Goal: Information Seeking & Learning: Check status

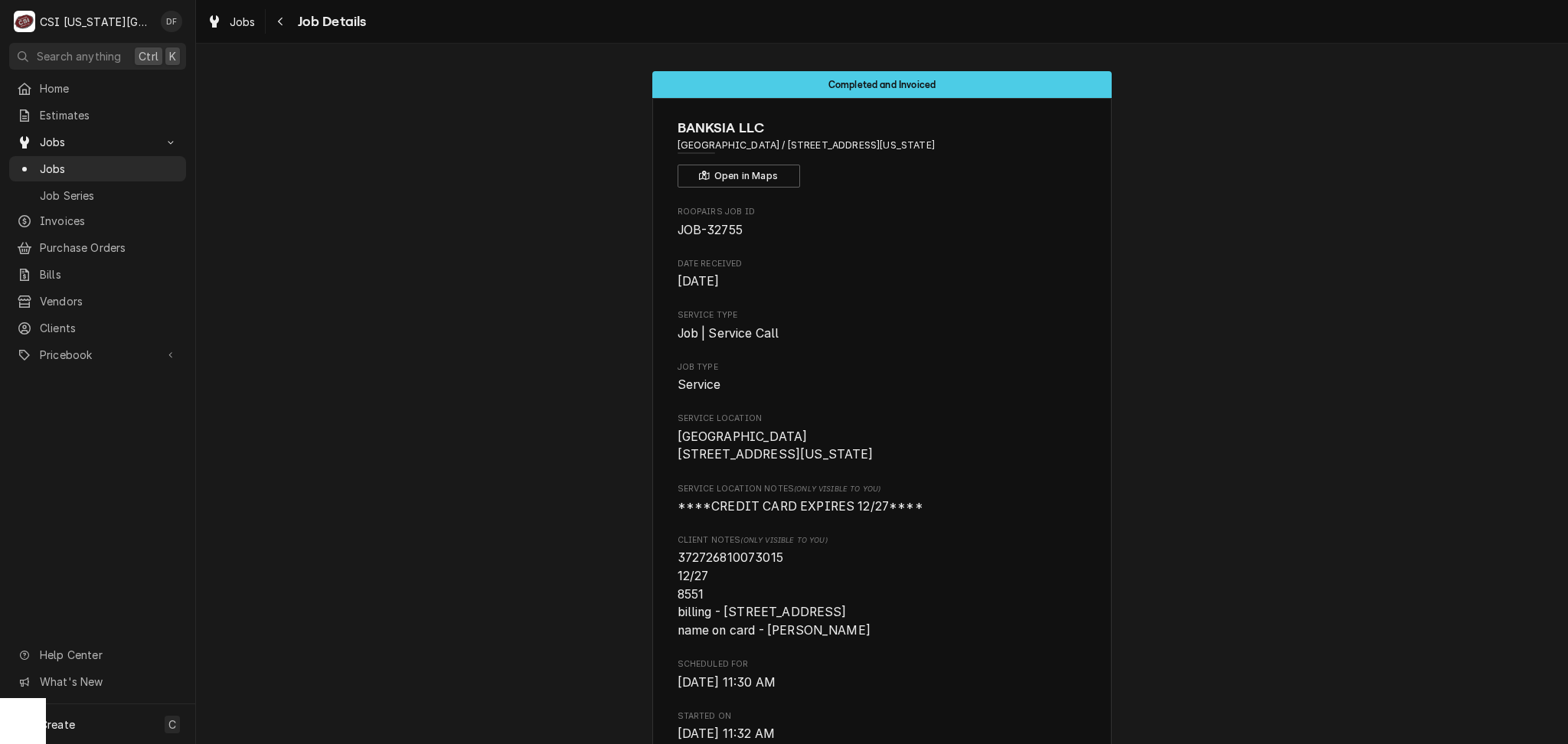
scroll to position [729, 0]
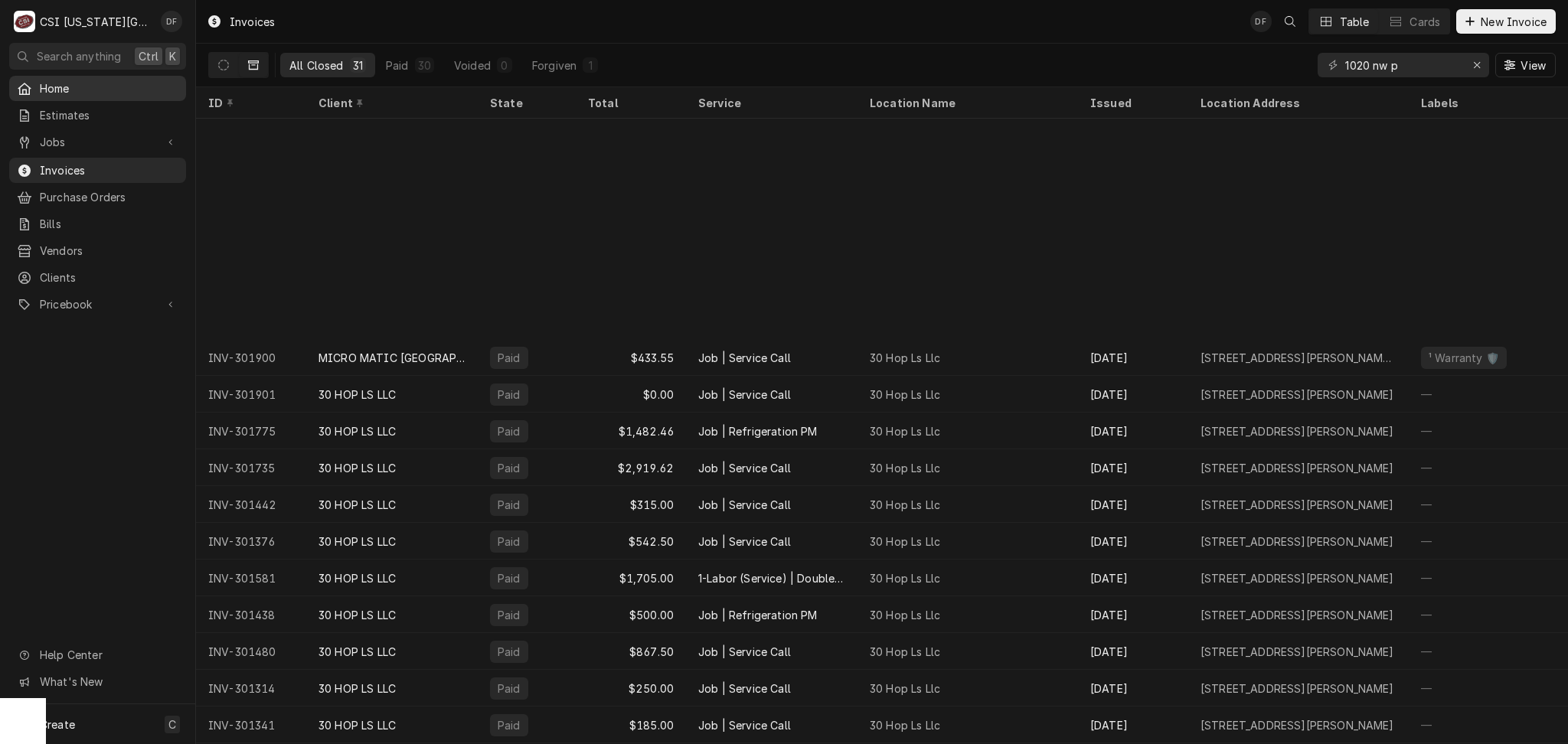
scroll to position [259, 0]
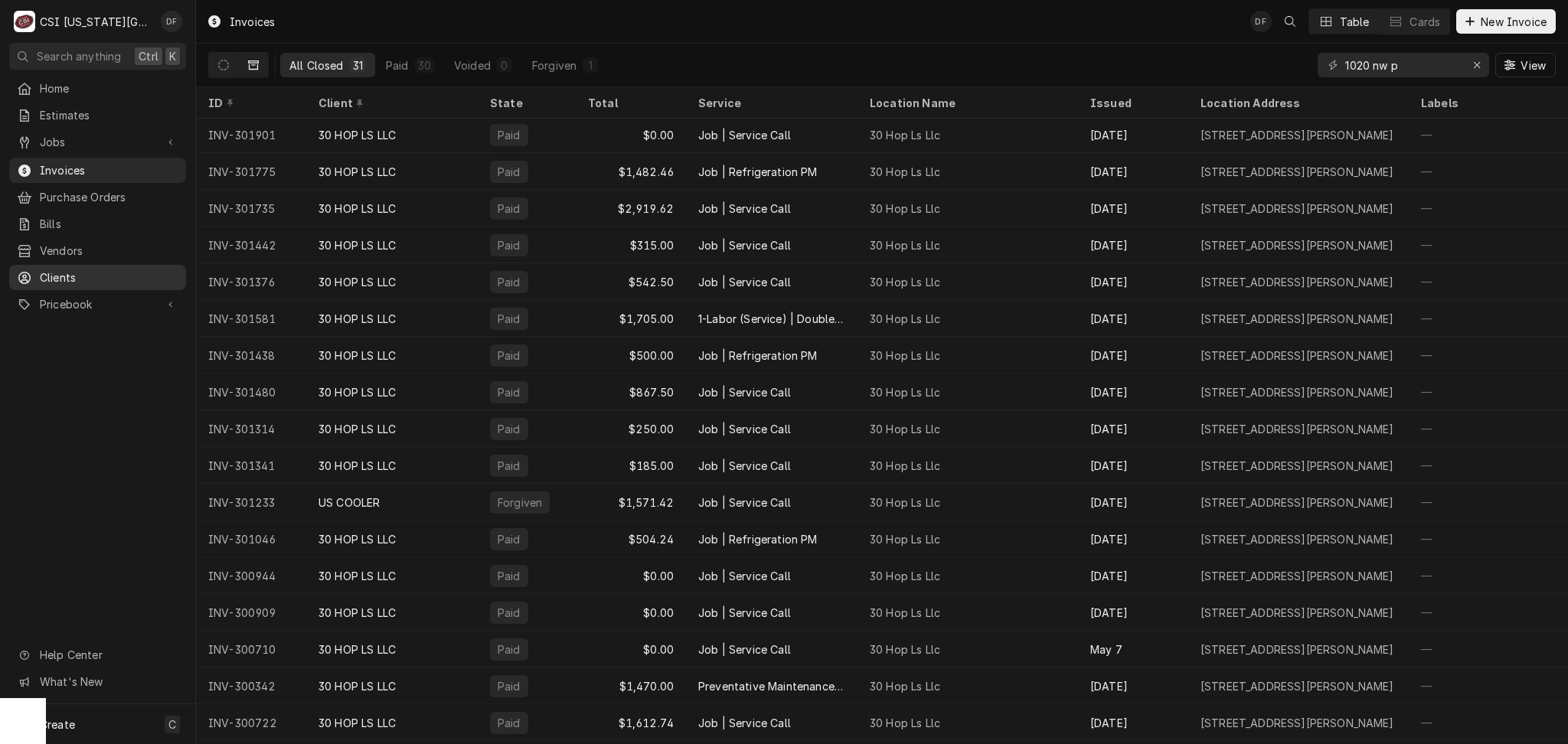
click at [98, 270] on span "Clients" at bounding box center [109, 277] width 139 height 16
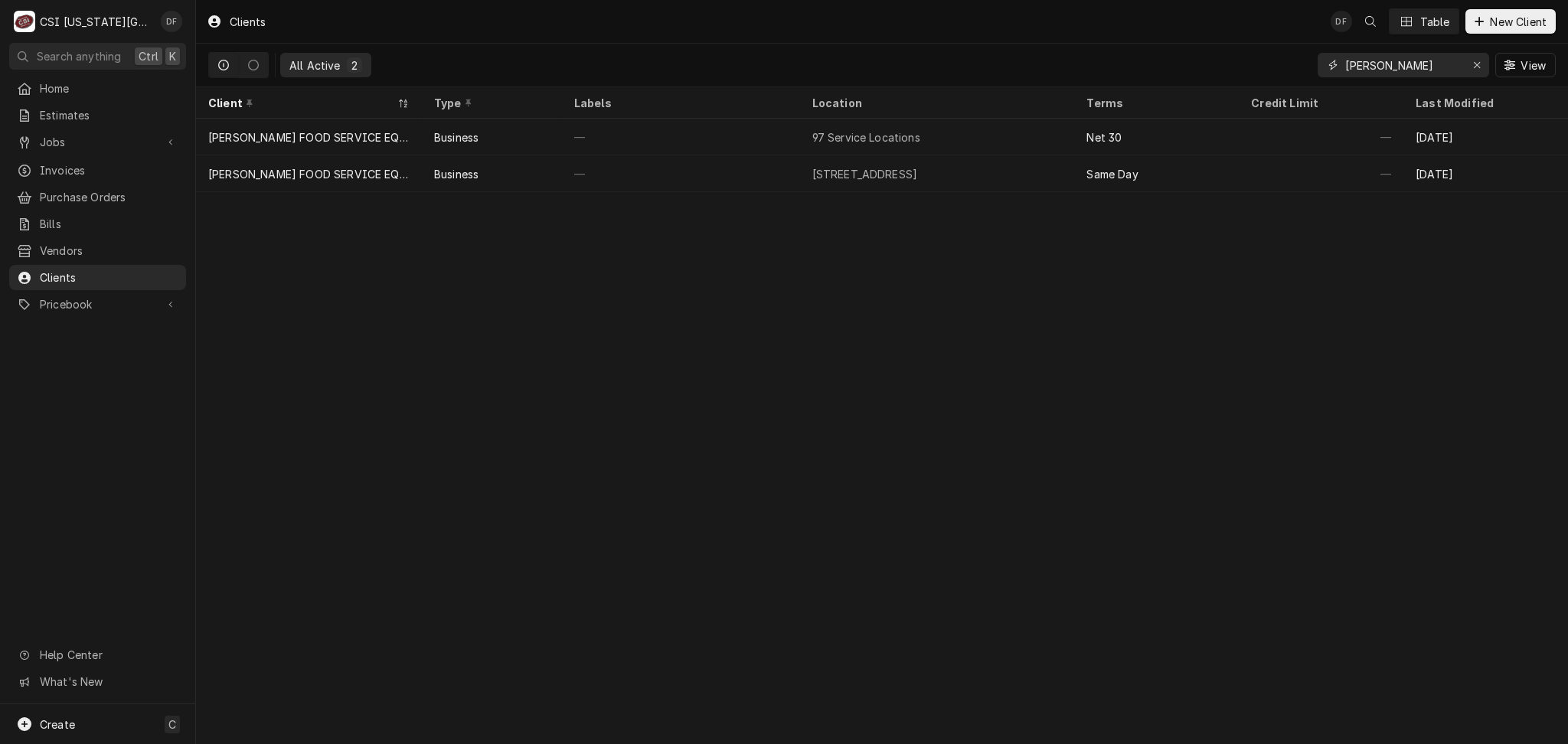
drag, startPoint x: 1391, startPoint y: 65, endPoint x: 1245, endPoint y: 80, distance: 146.8
click at [1245, 80] on div "All Active 2 fellers View" at bounding box center [882, 64] width 1347 height 42
click at [222, 60] on icon "Dynamic Content Wrapper" at bounding box center [224, 65] width 10 height 10
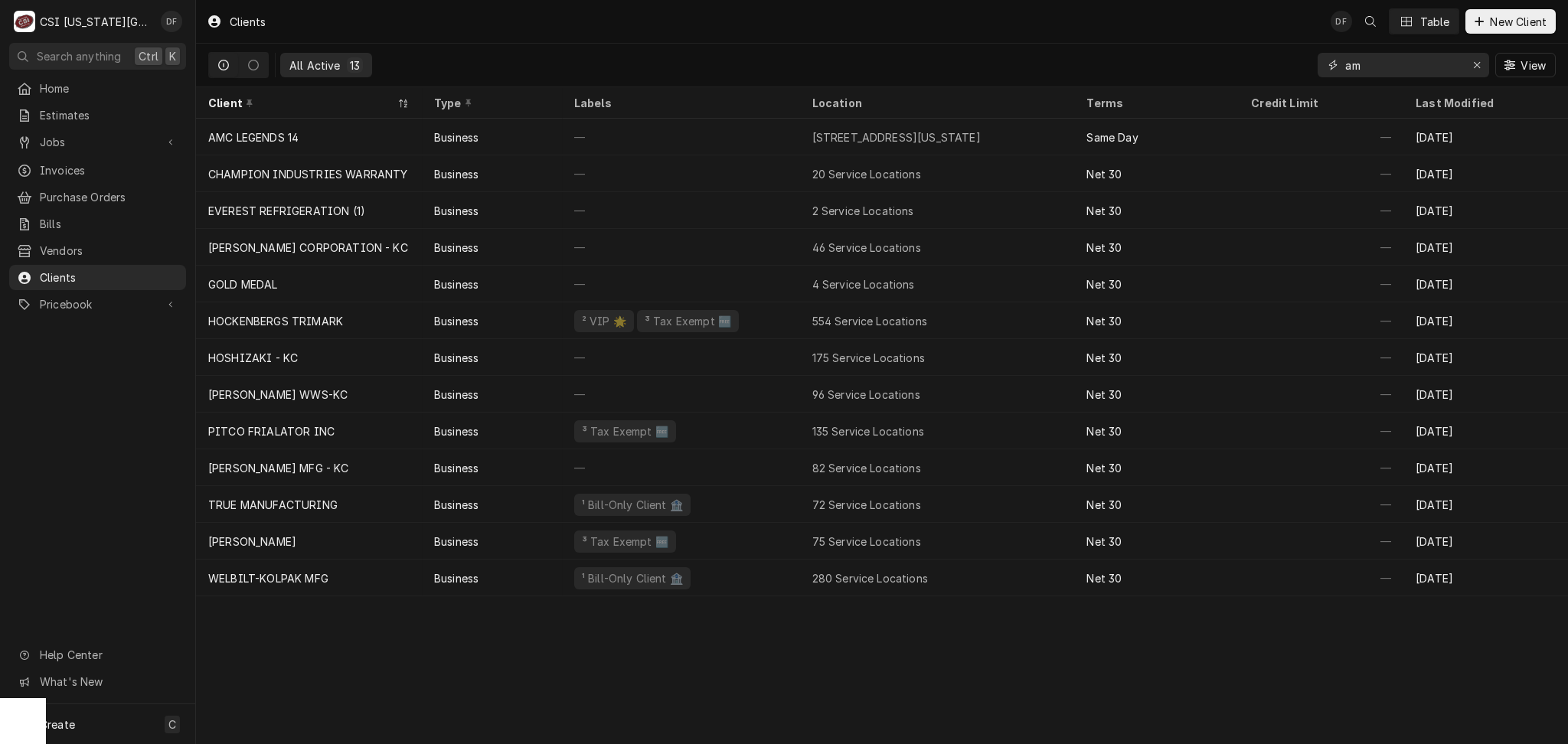
type input "a"
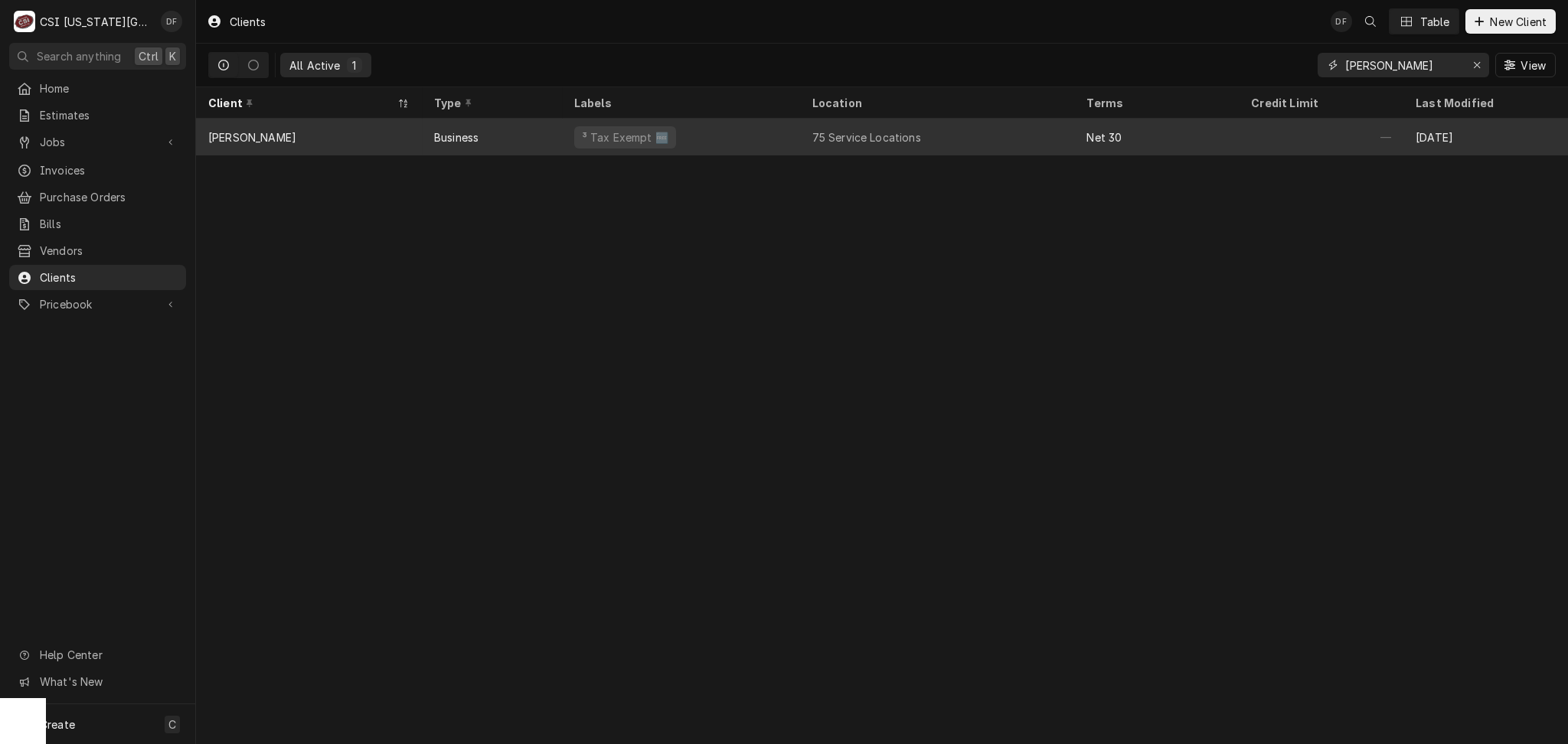
type input "vivian"
click at [504, 137] on div "Business" at bounding box center [492, 137] width 140 height 36
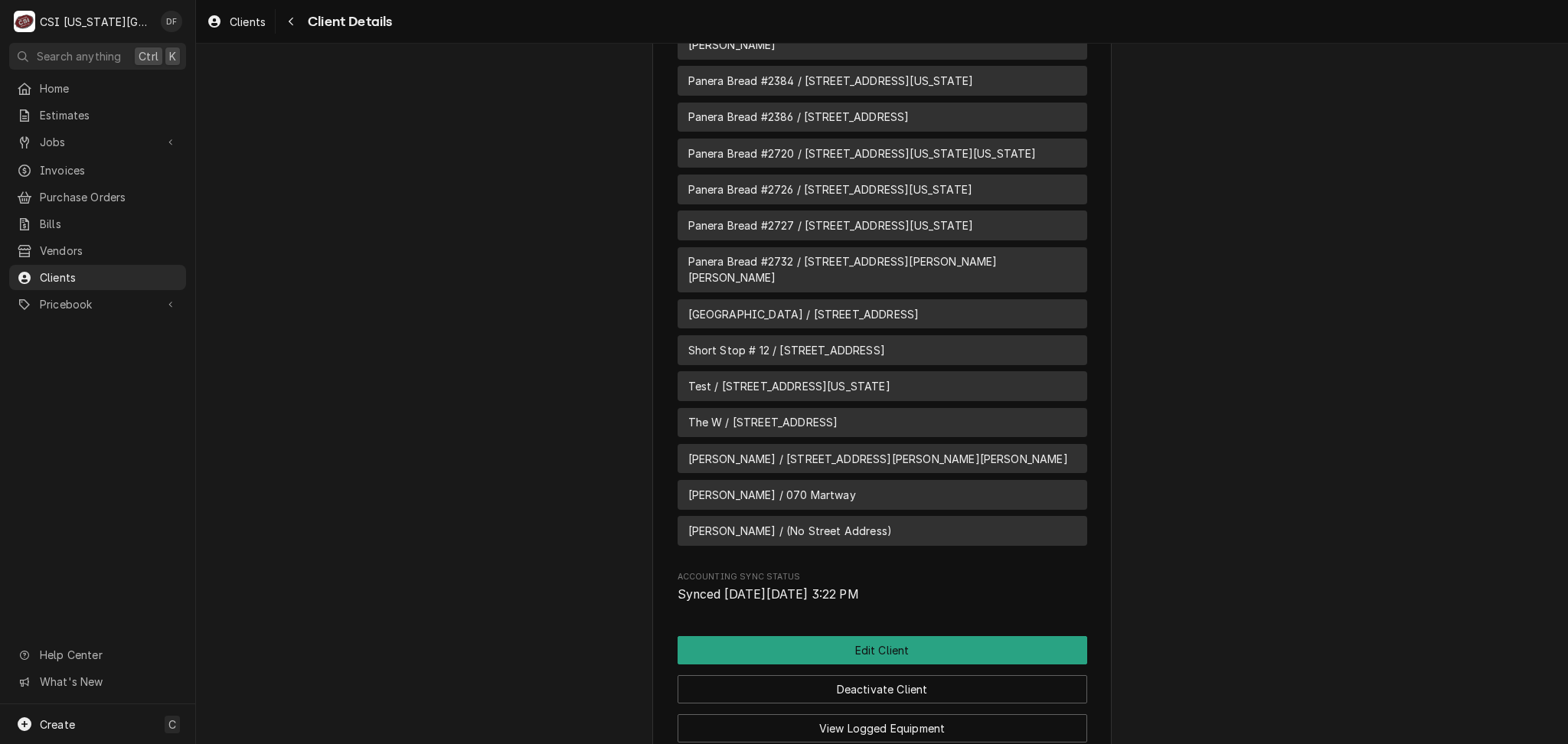
scroll to position [4120, 0]
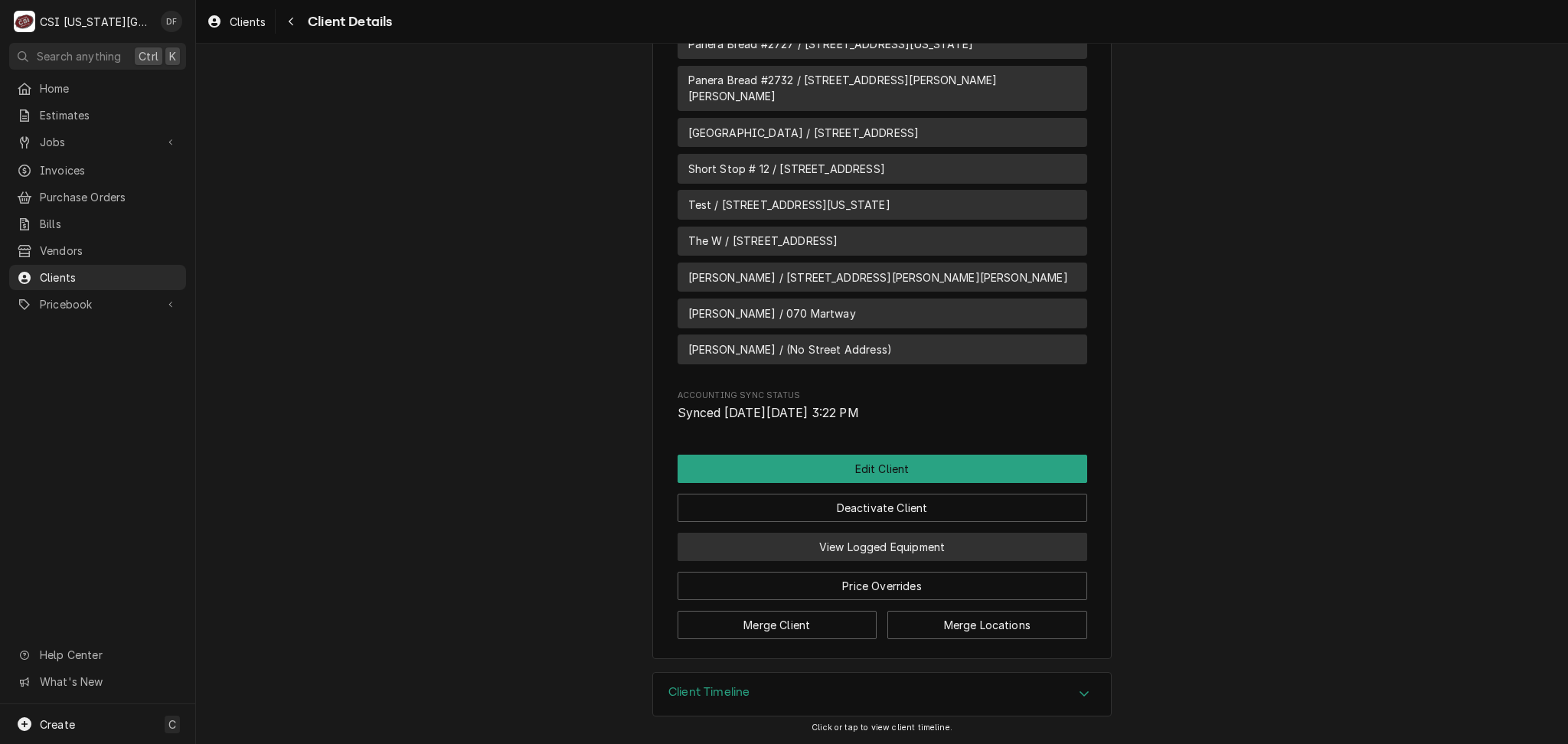
click at [833, 547] on button "View Logged Equipment" at bounding box center [882, 547] width 409 height 29
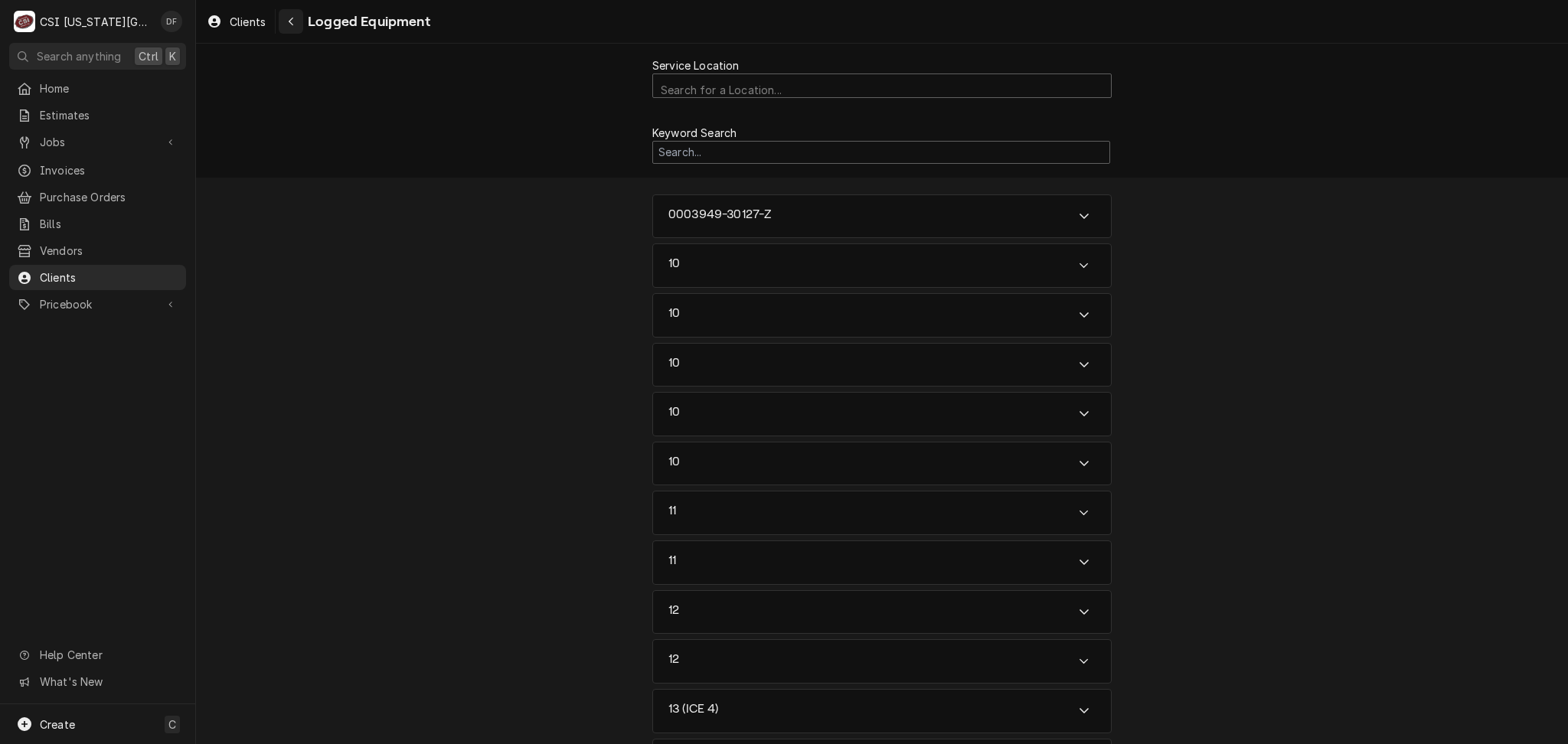
click at [288, 18] on icon "Navigate back" at bounding box center [291, 22] width 7 height 10
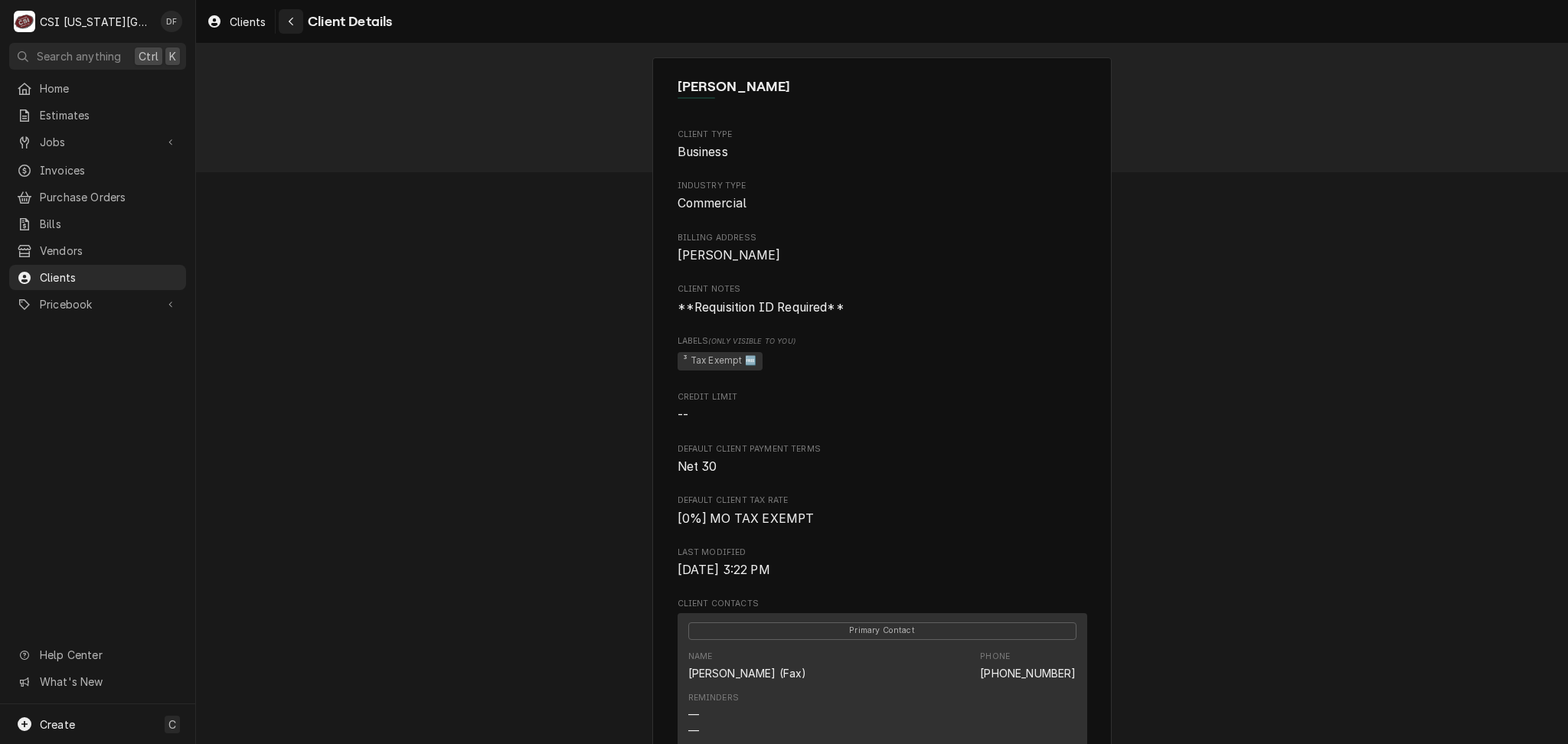
click at [291, 24] on icon "Navigate back" at bounding box center [291, 22] width 7 height 10
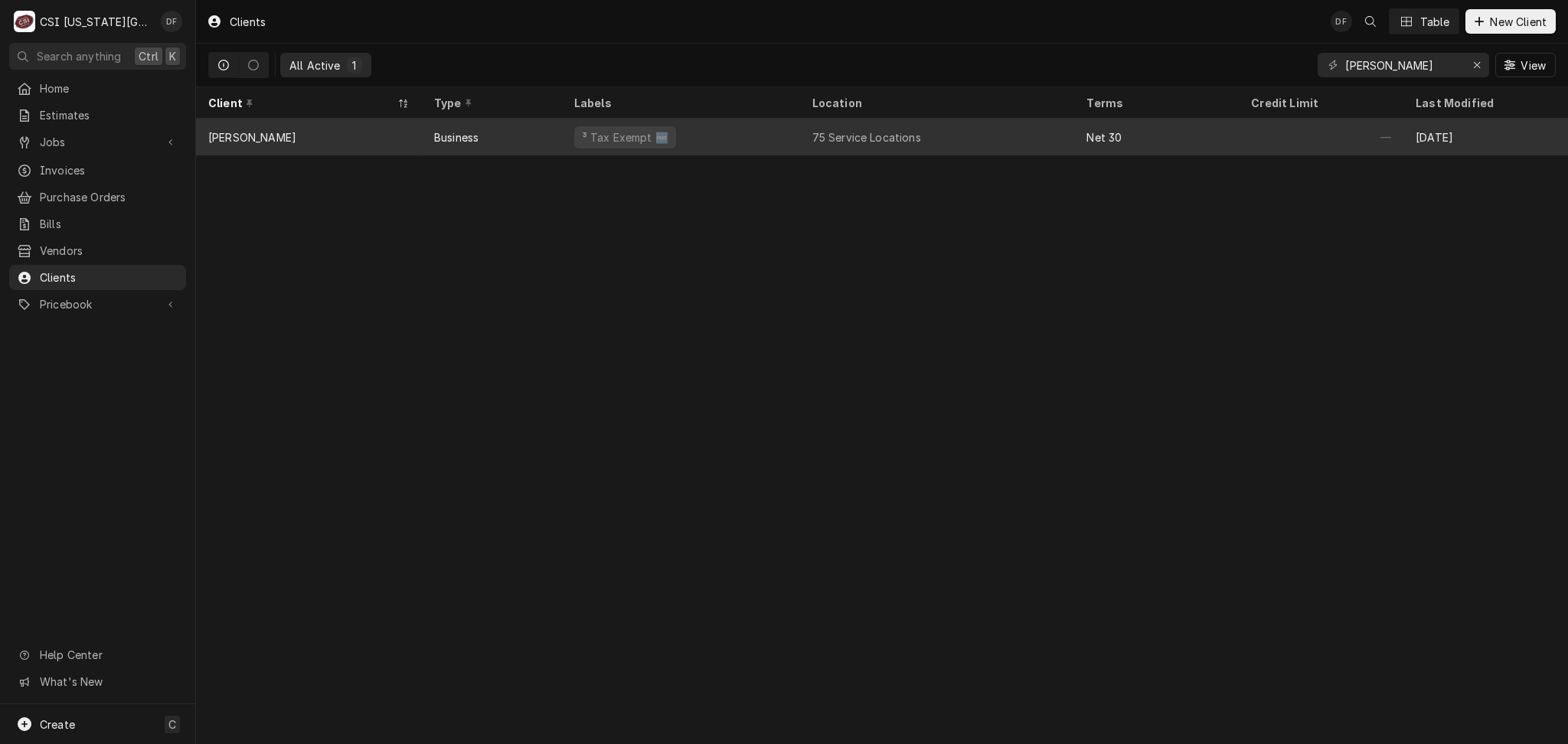
click at [816, 134] on div "75 Service Locations" at bounding box center [866, 137] width 108 height 16
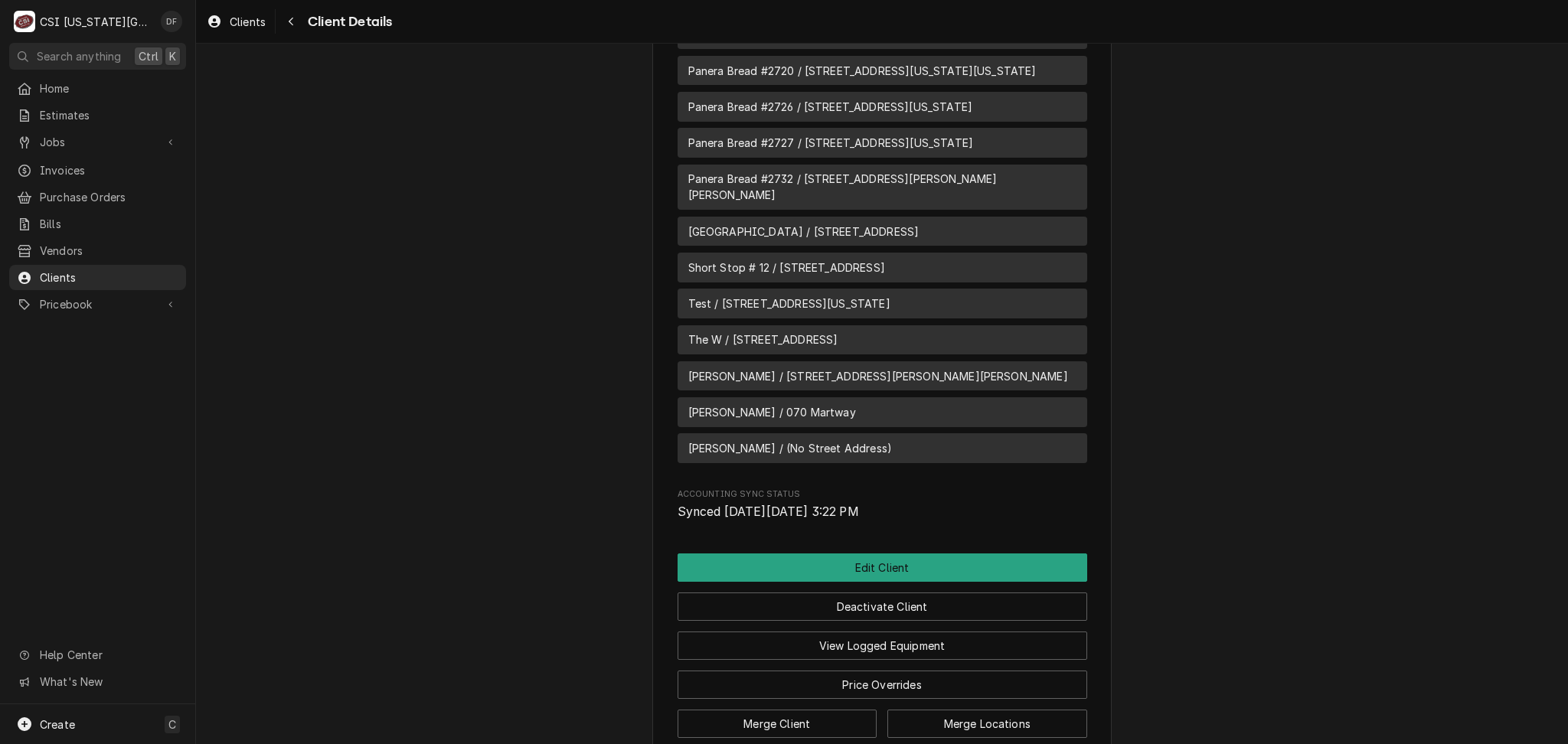
scroll to position [4120, 0]
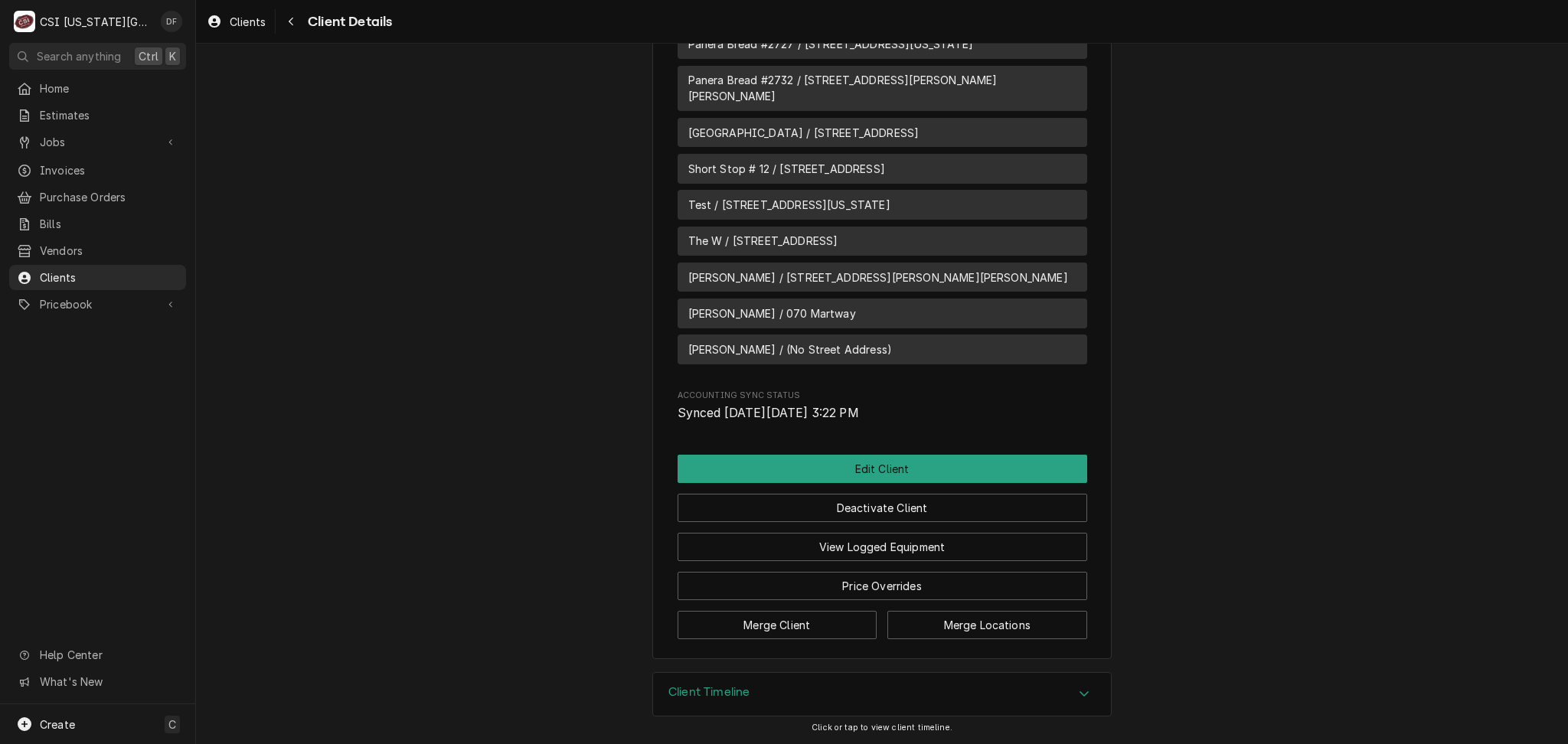
click at [757, 279] on span "[PERSON_NAME] / [STREET_ADDRESS][PERSON_NAME][PERSON_NAME]" at bounding box center [878, 277] width 380 height 16
click at [860, 550] on button "View Logged Equipment" at bounding box center [882, 547] width 409 height 29
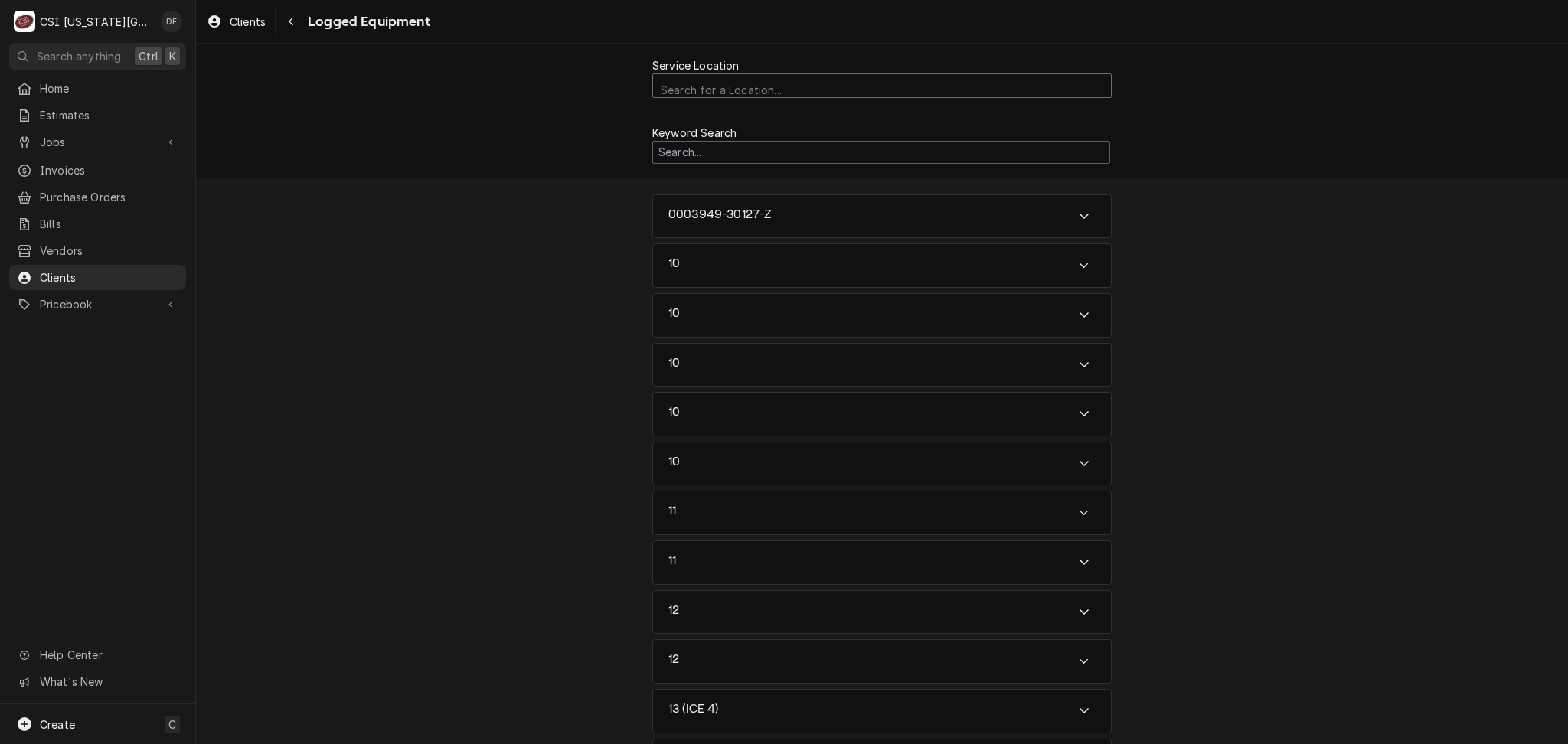
click at [797, 87] on div "Service Location" at bounding box center [882, 90] width 442 height 27
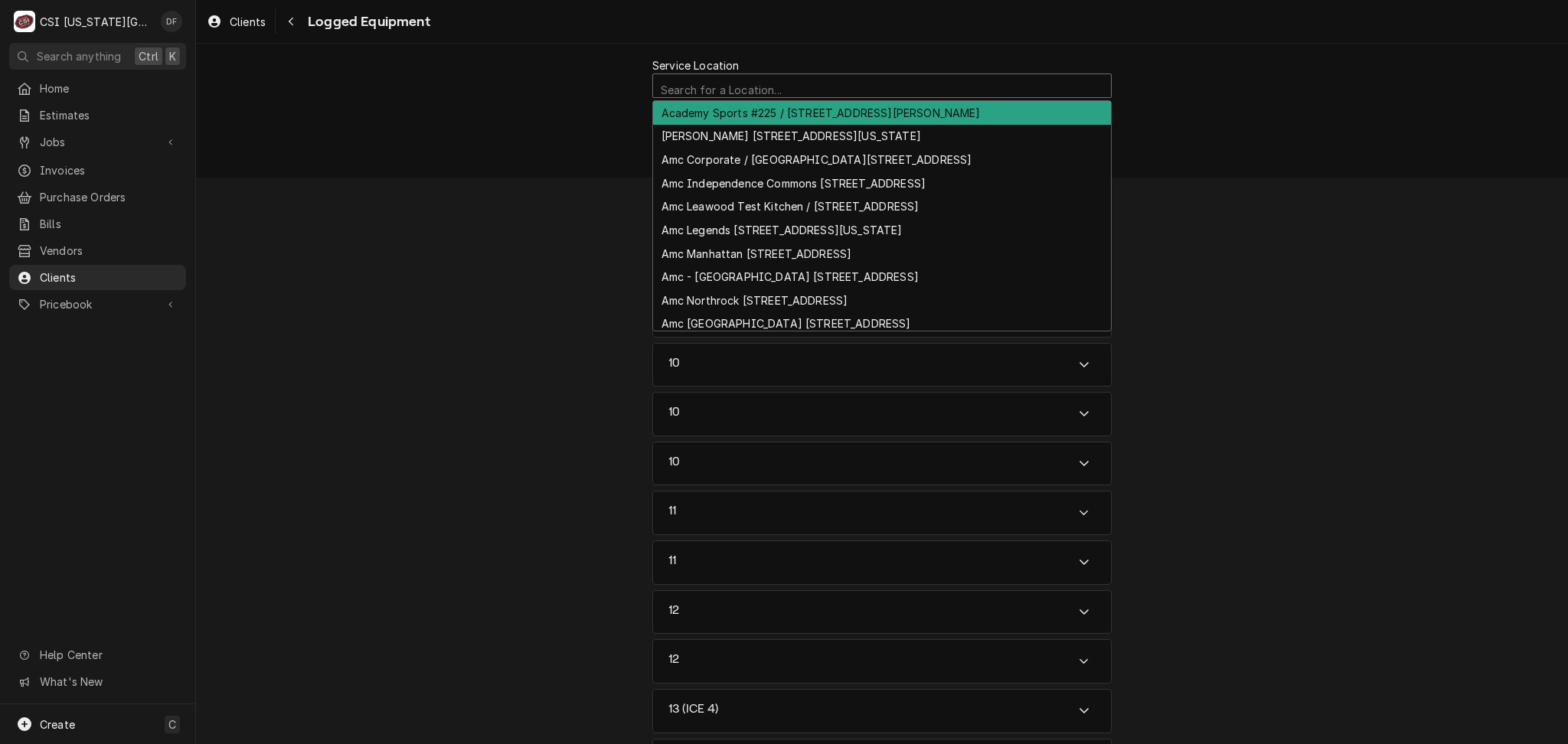
scroll to position [3, 0]
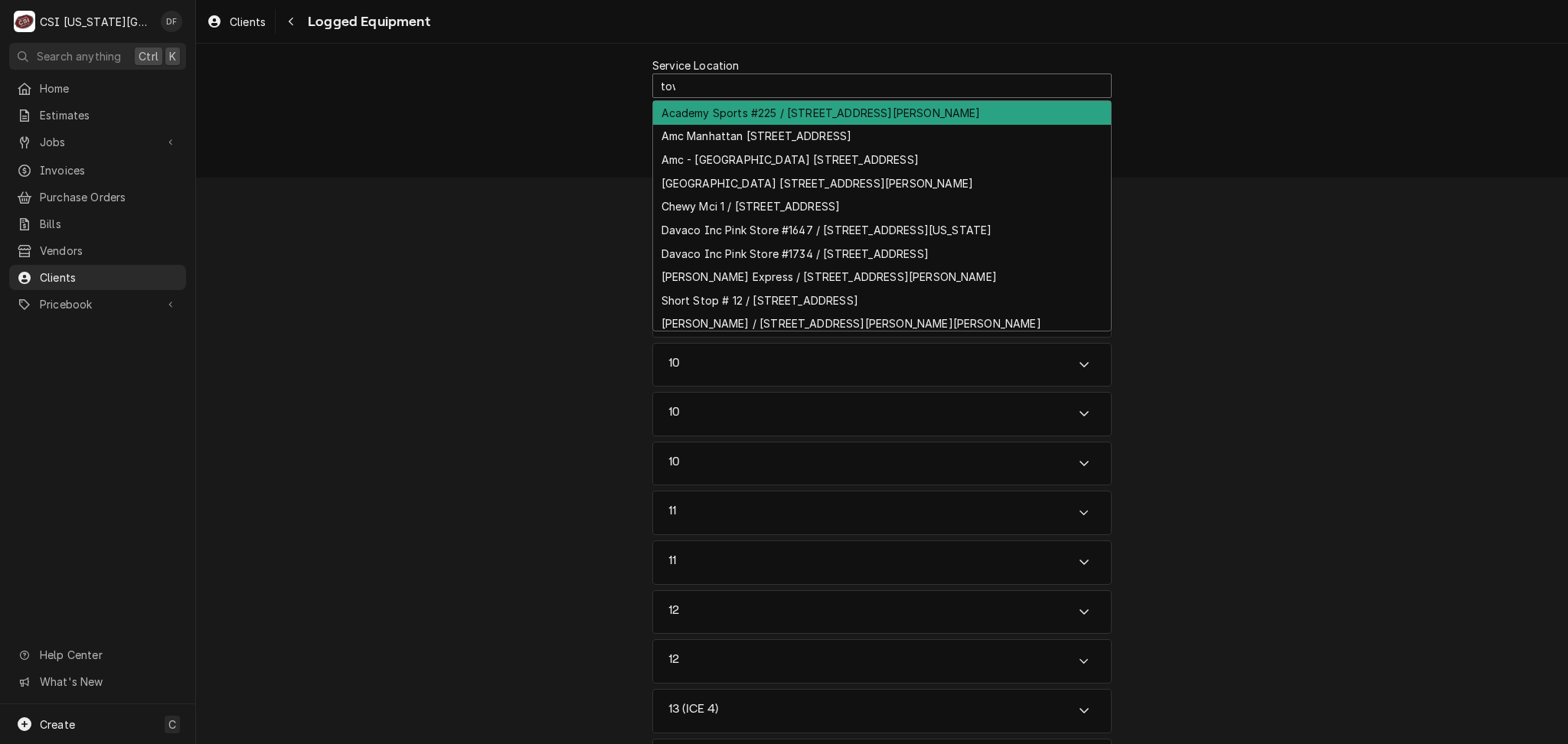
type input "town"
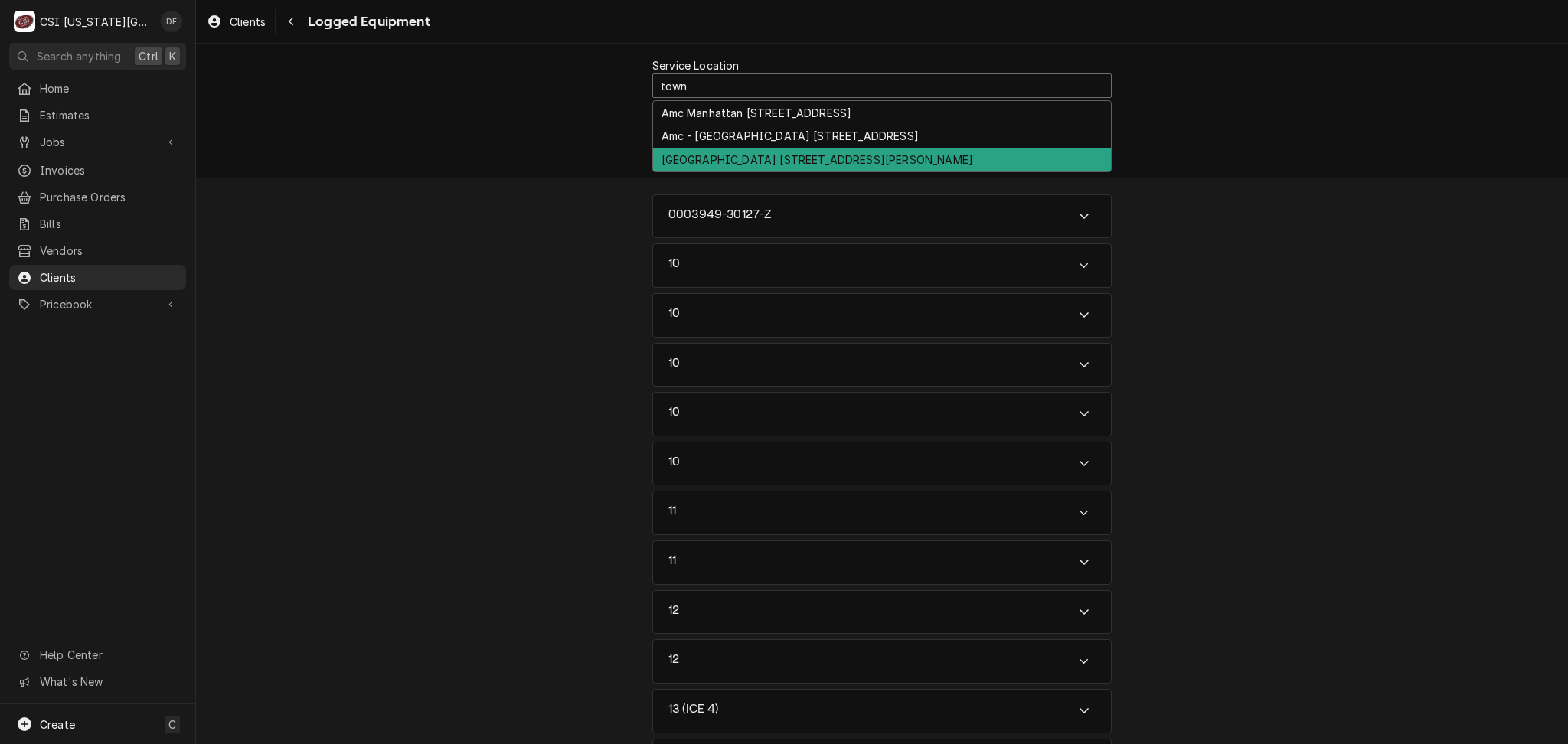
click at [816, 153] on div "[GEOGRAPHIC_DATA] [STREET_ADDRESS][PERSON_NAME]" at bounding box center [882, 159] width 458 height 23
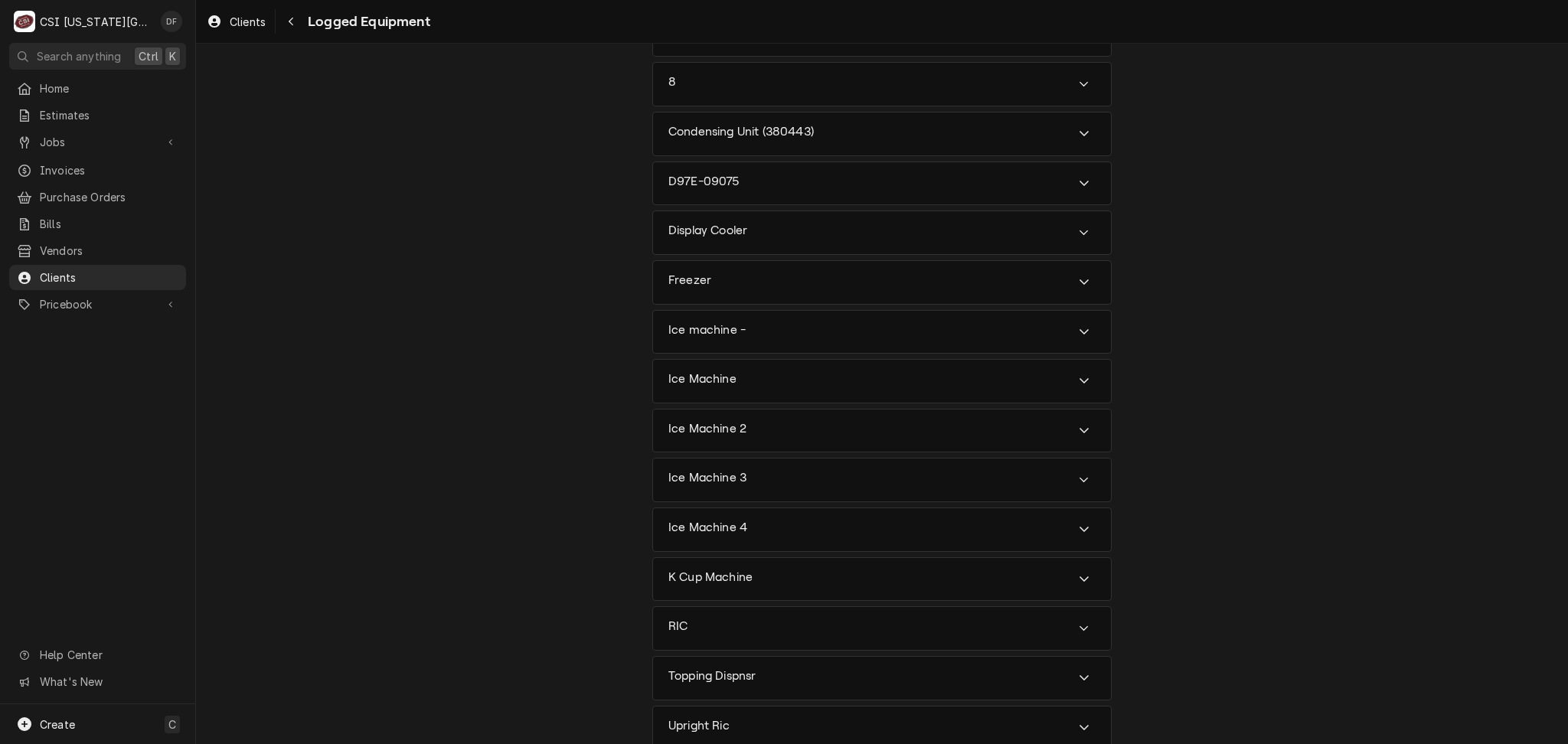
scroll to position [510, 0]
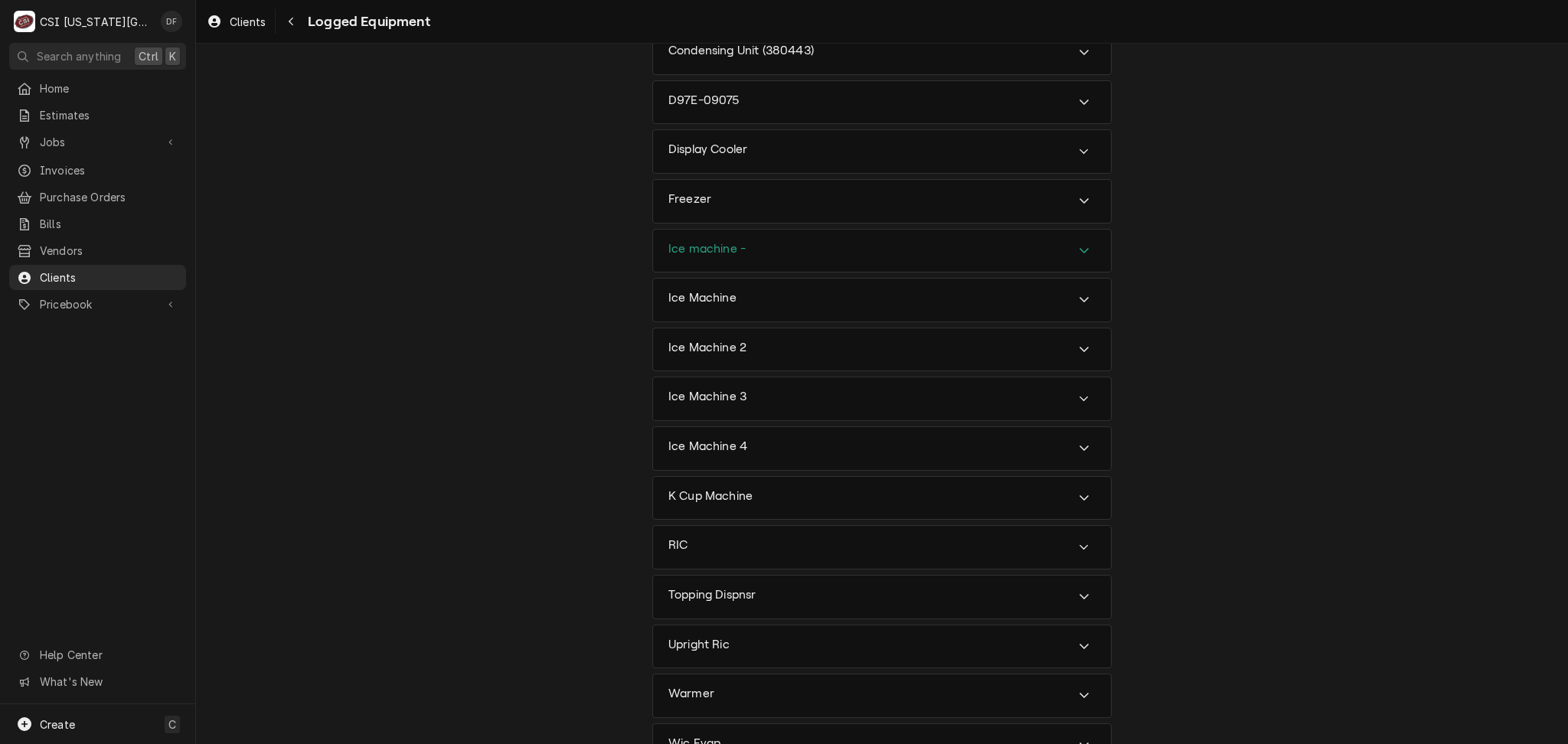
click at [1087, 252] on div "Ice machine -" at bounding box center [882, 251] width 458 height 42
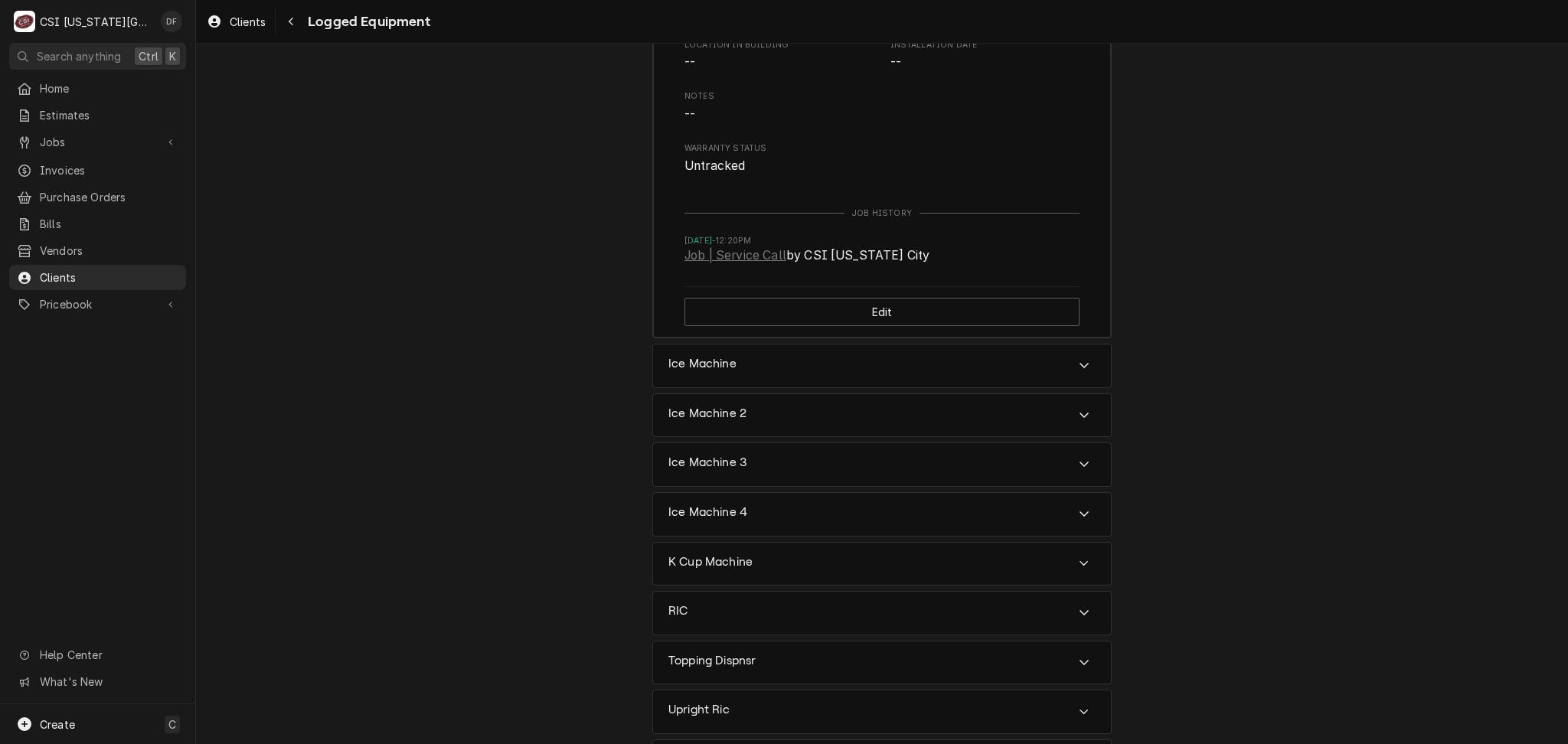
scroll to position [919, 0]
click at [1097, 362] on div "Ice Machine" at bounding box center [882, 362] width 458 height 42
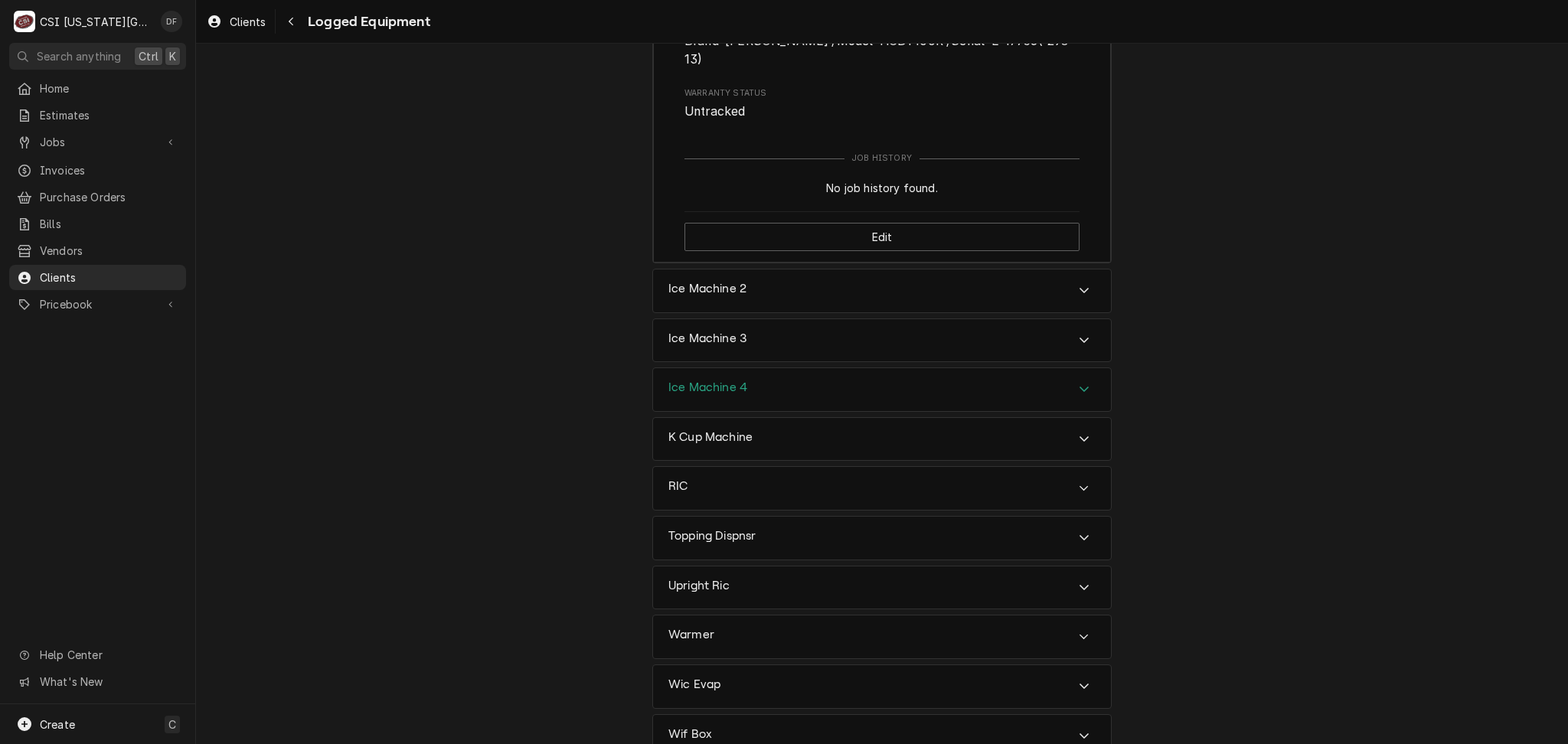
scroll to position [1634, 0]
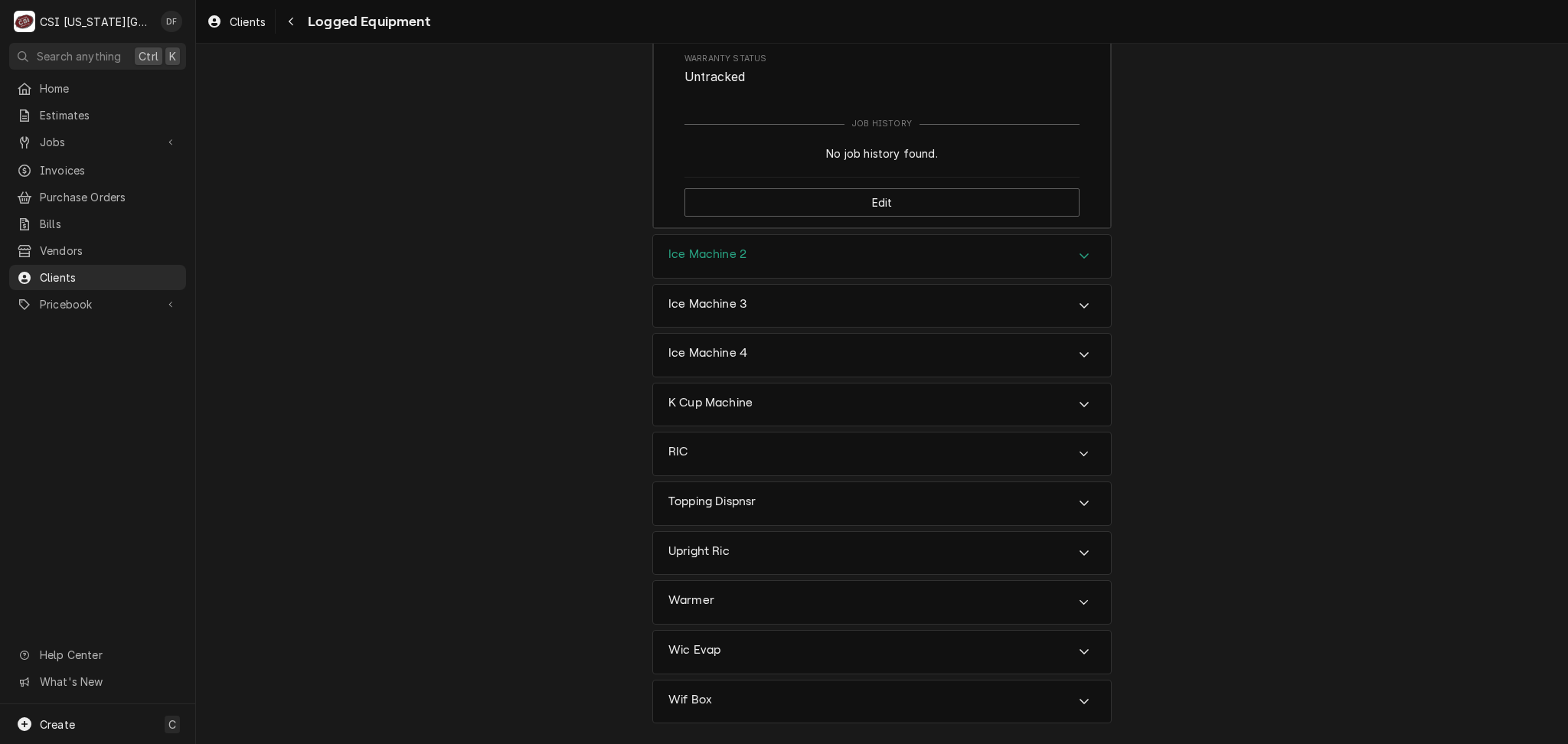
click at [1054, 235] on div "Ice Machine 2" at bounding box center [882, 256] width 458 height 42
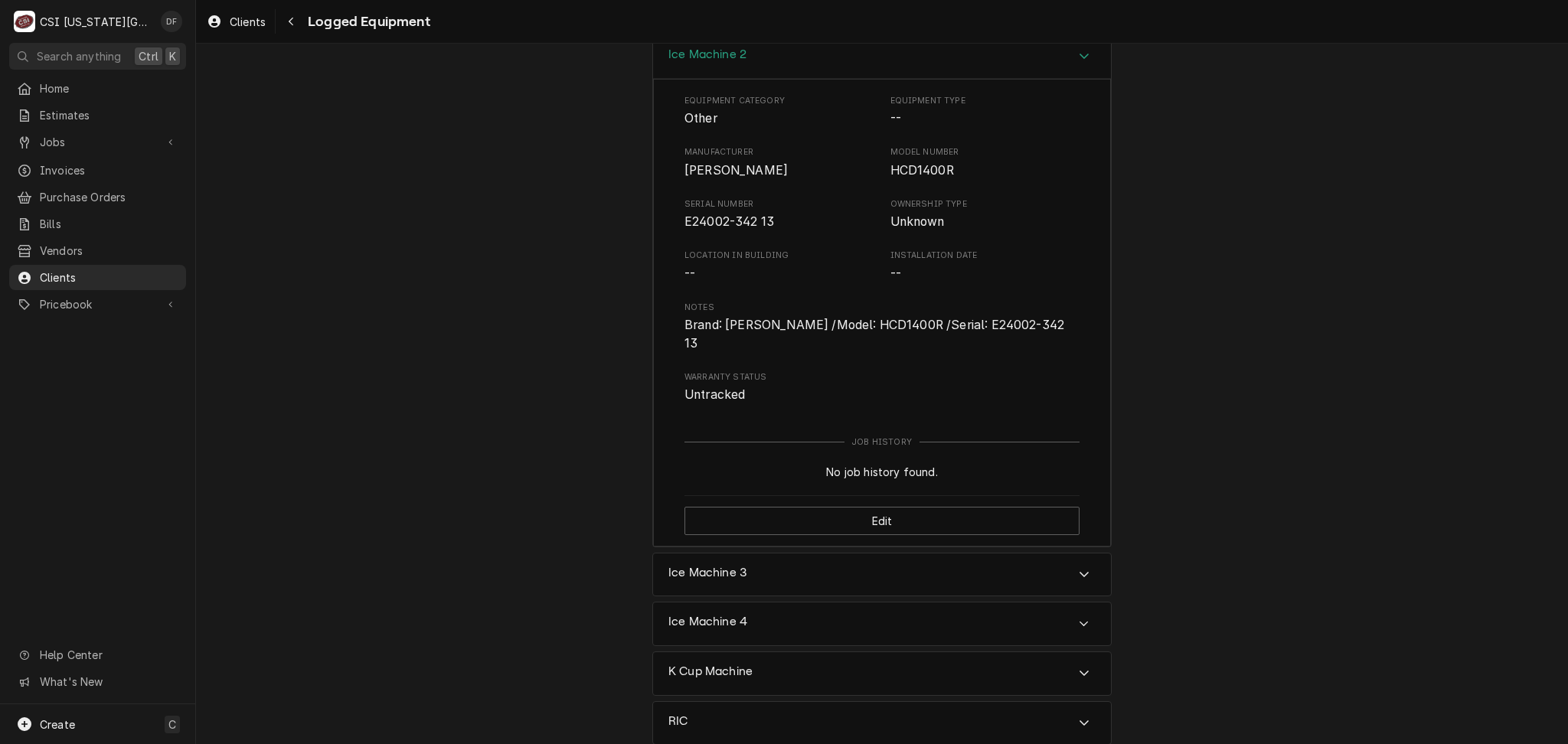
scroll to position [1838, 0]
click at [1081, 564] on icon "Accordion Header" at bounding box center [1083, 570] width 10 height 12
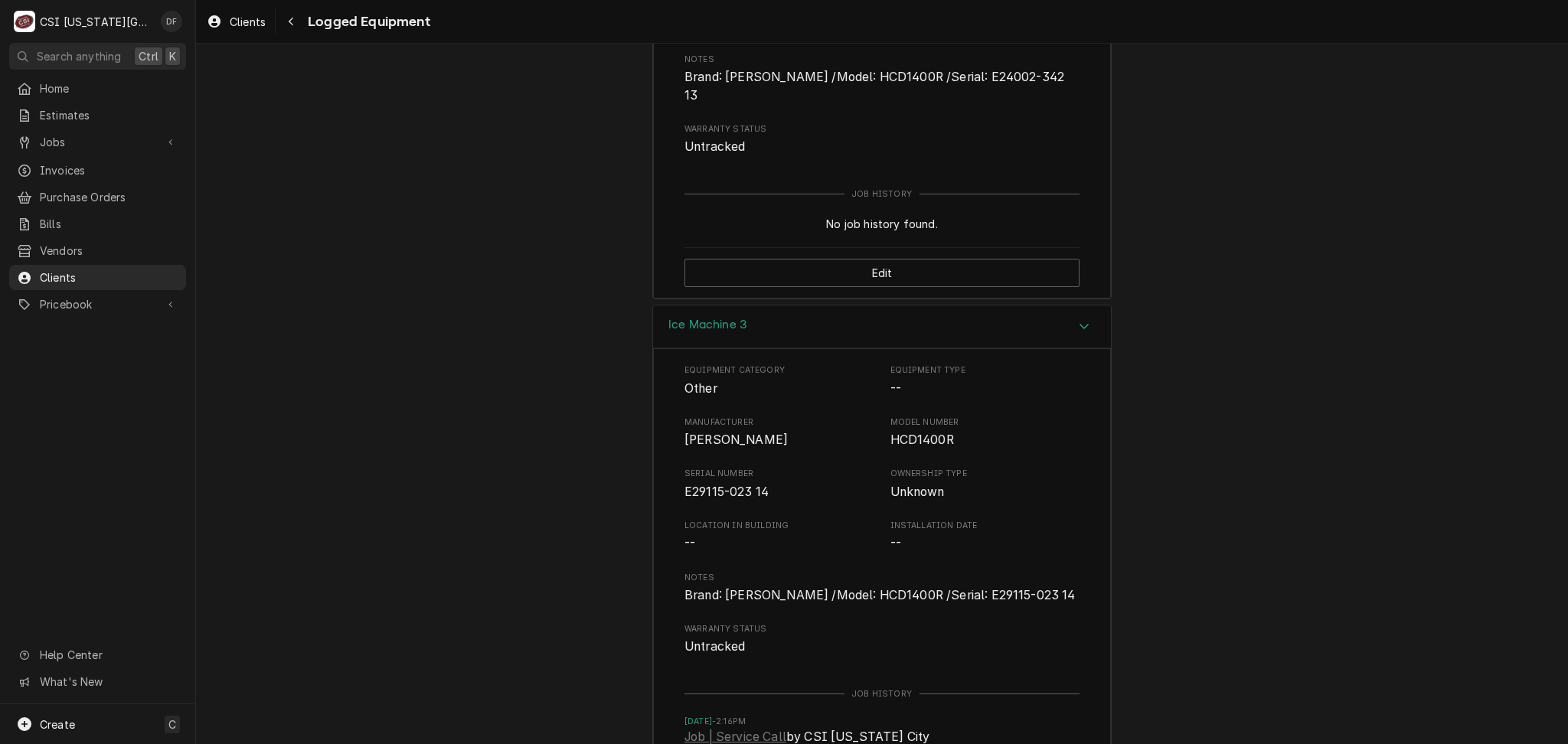
scroll to position [2144, 0]
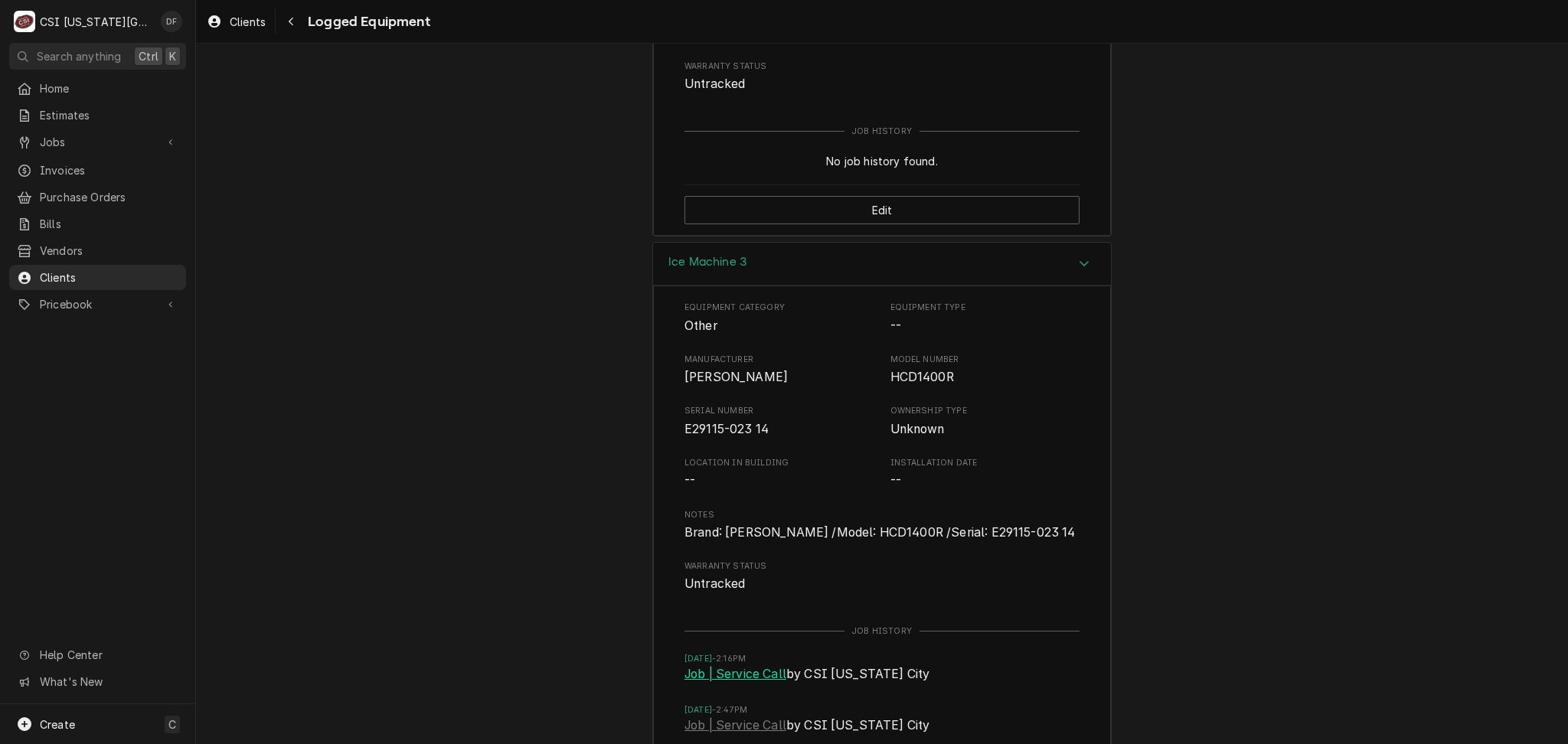
click at [751, 665] on link "Job | Service Call" at bounding box center [735, 674] width 101 height 18
click at [749, 717] on link "Job | Service Call" at bounding box center [735, 726] width 101 height 18
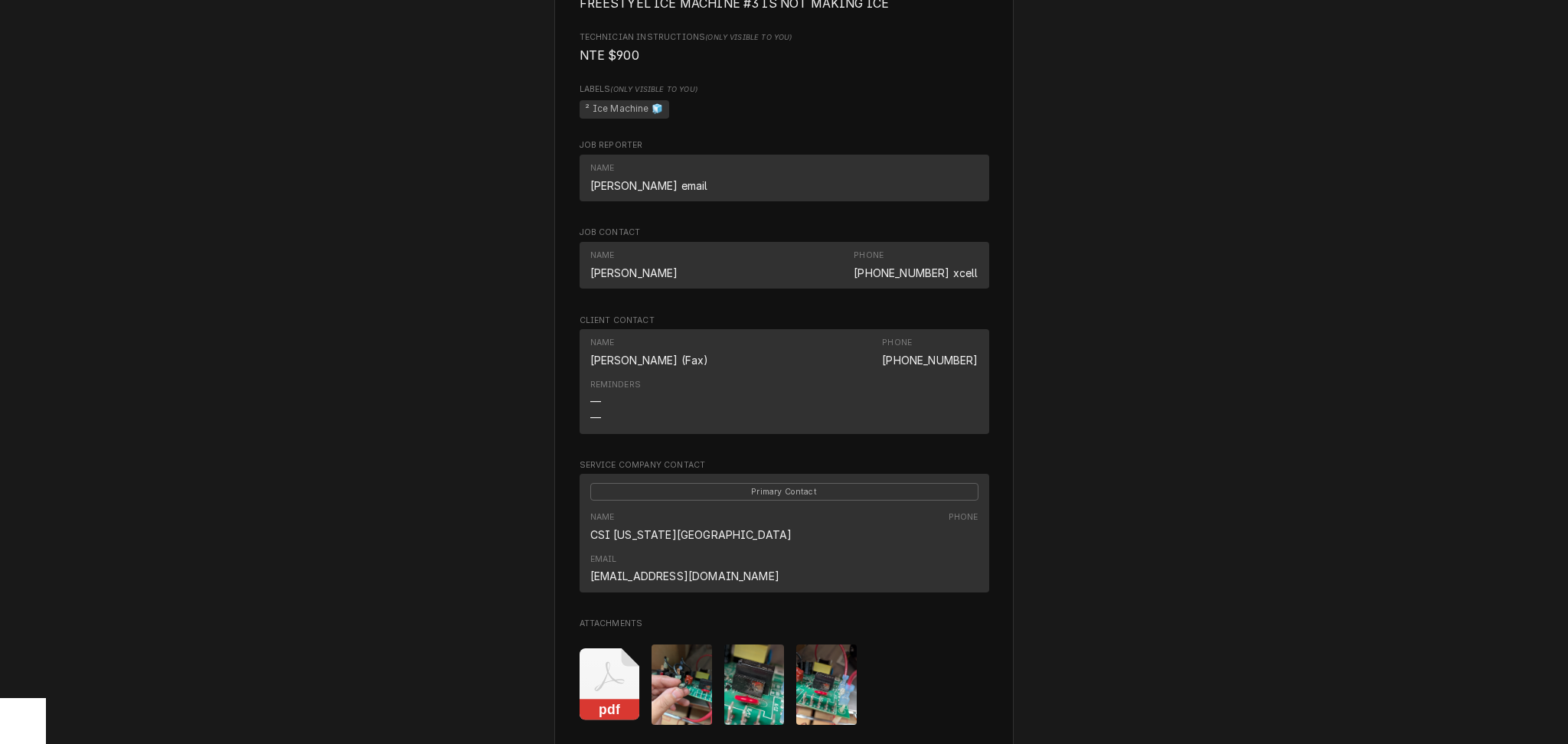
scroll to position [1021, 0]
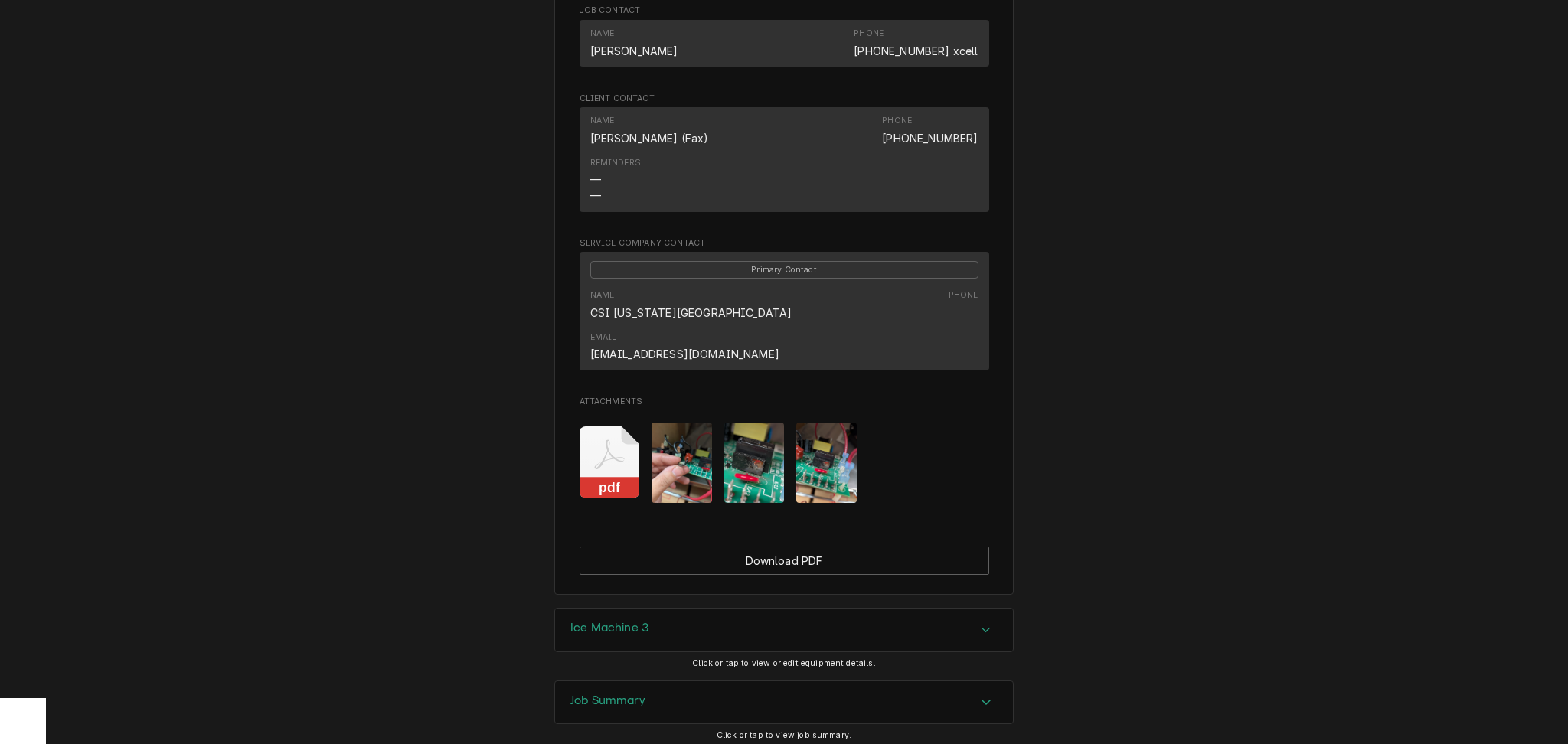
click at [721, 612] on div "Ice Machine 3" at bounding box center [784, 630] width 458 height 42
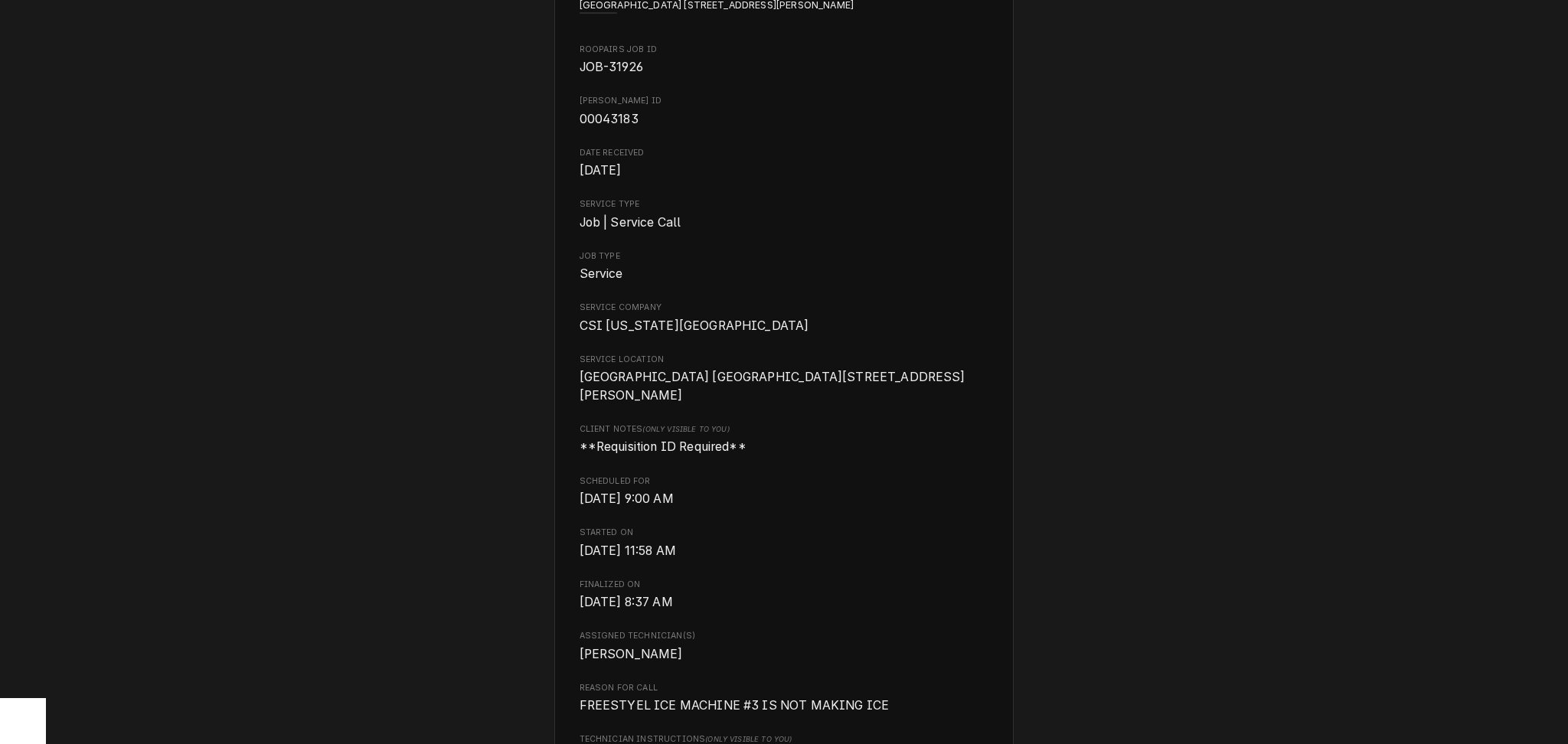
scroll to position [0, 0]
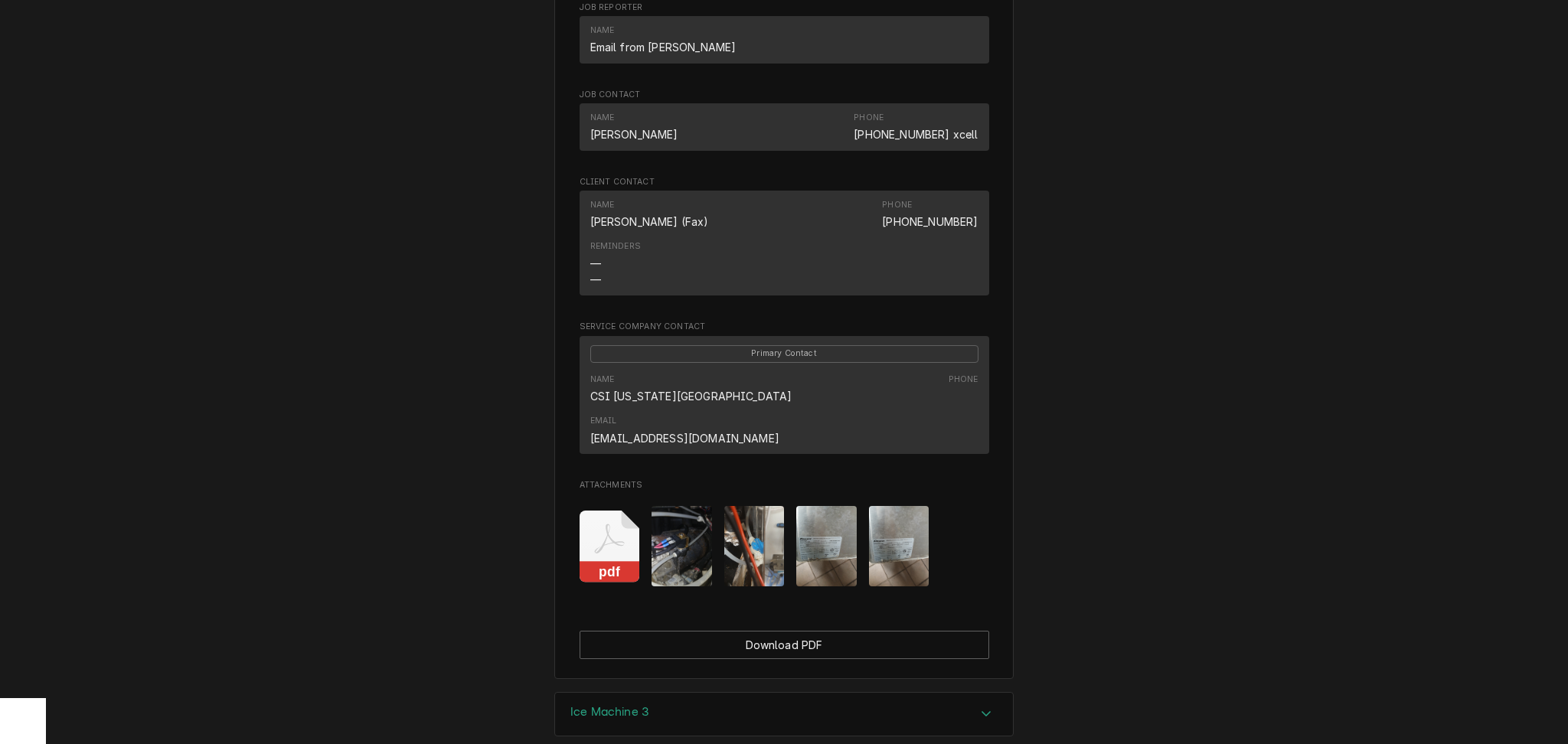
scroll to position [1479, 0]
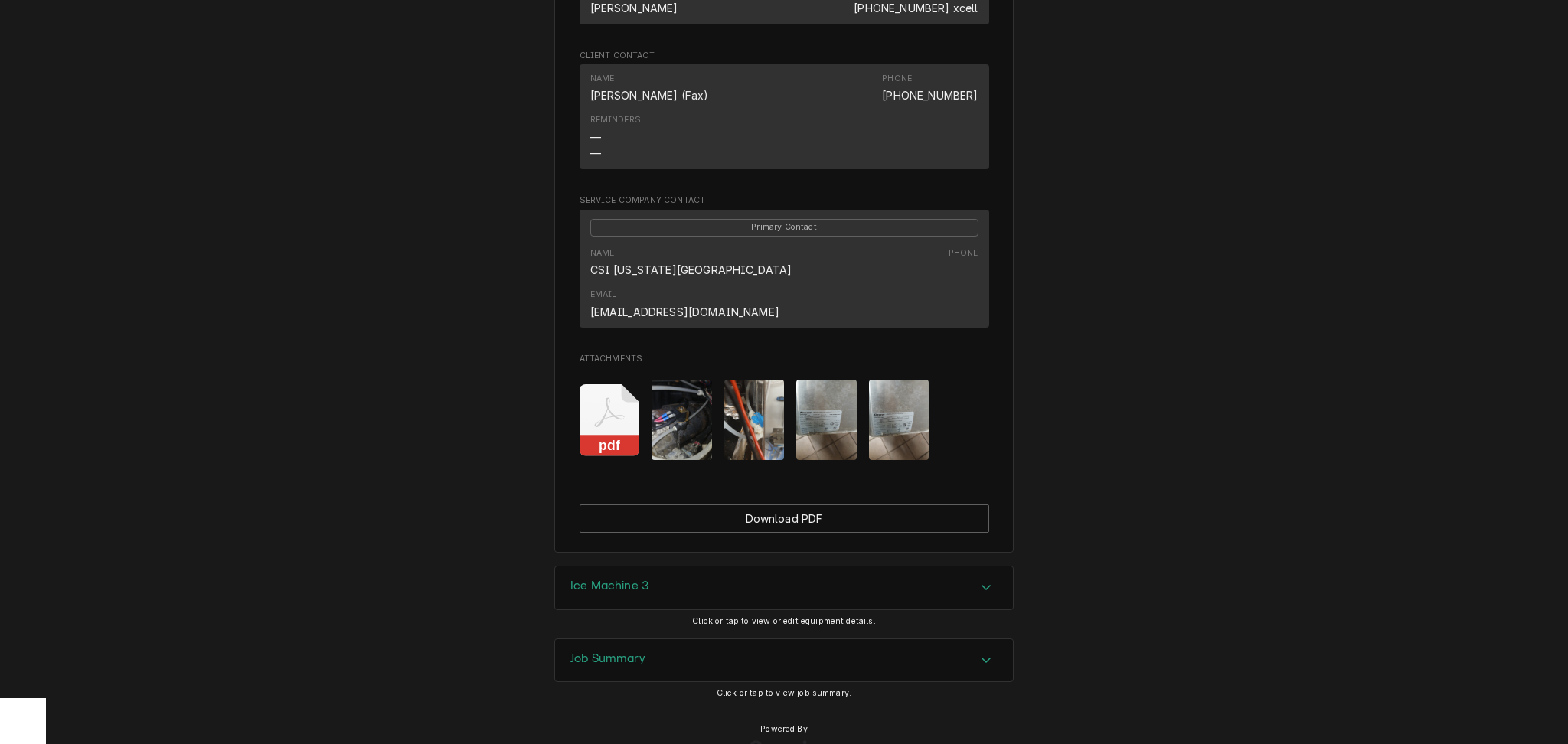
click at [817, 390] on img "Attachments" at bounding box center [827, 420] width 61 height 81
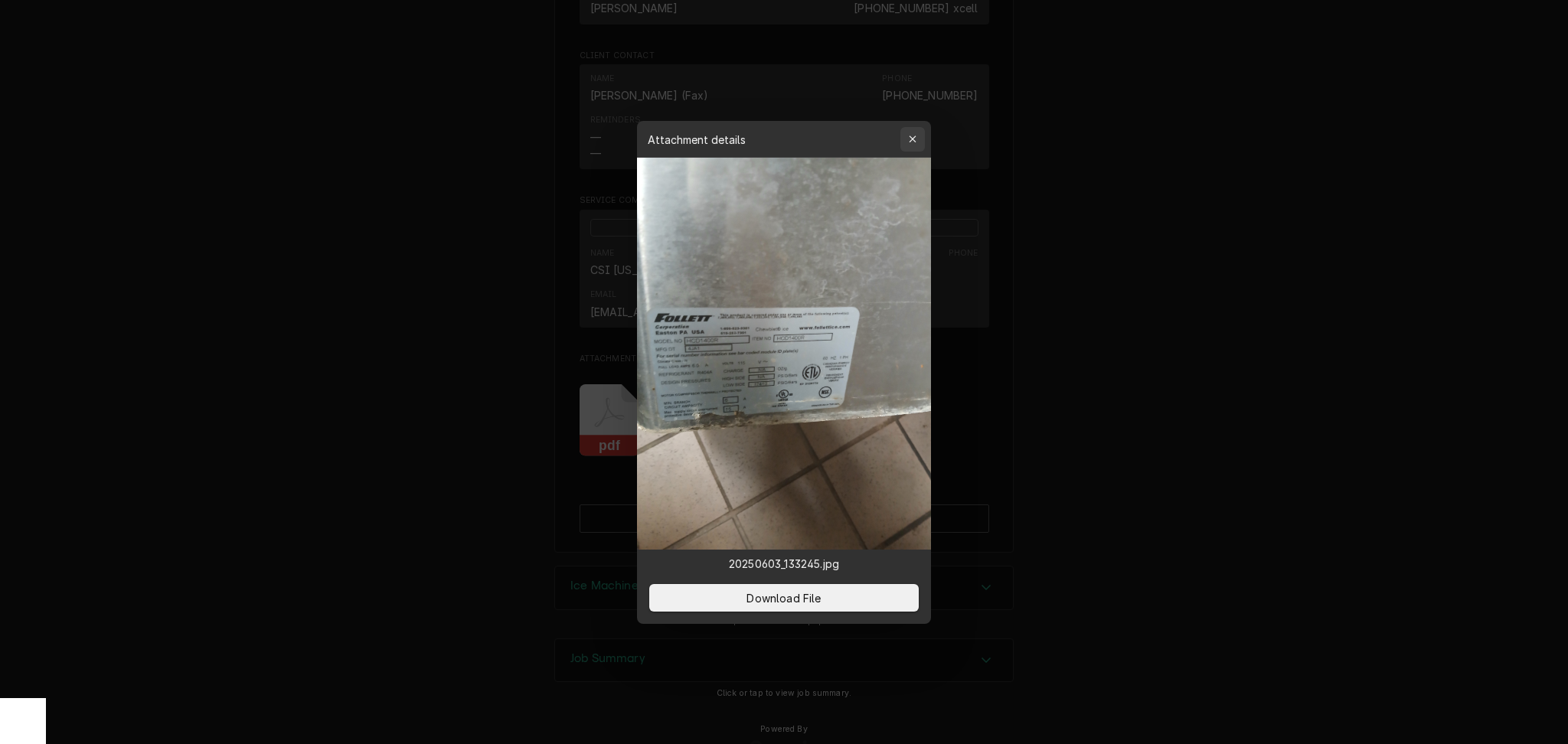
click at [913, 140] on icon "button" at bounding box center [912, 139] width 7 height 7
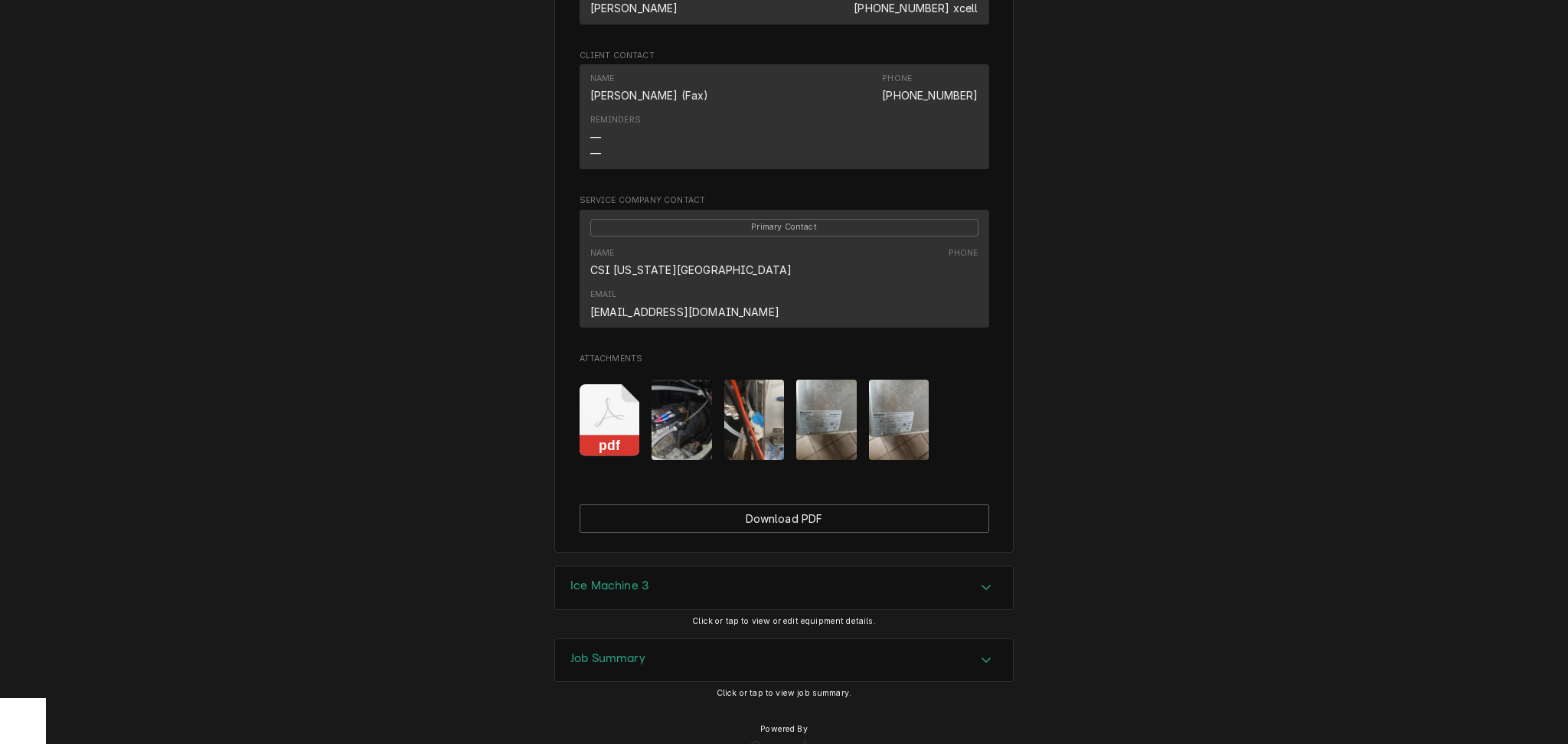
click at [882, 396] on img "Attachments" at bounding box center [899, 420] width 61 height 81
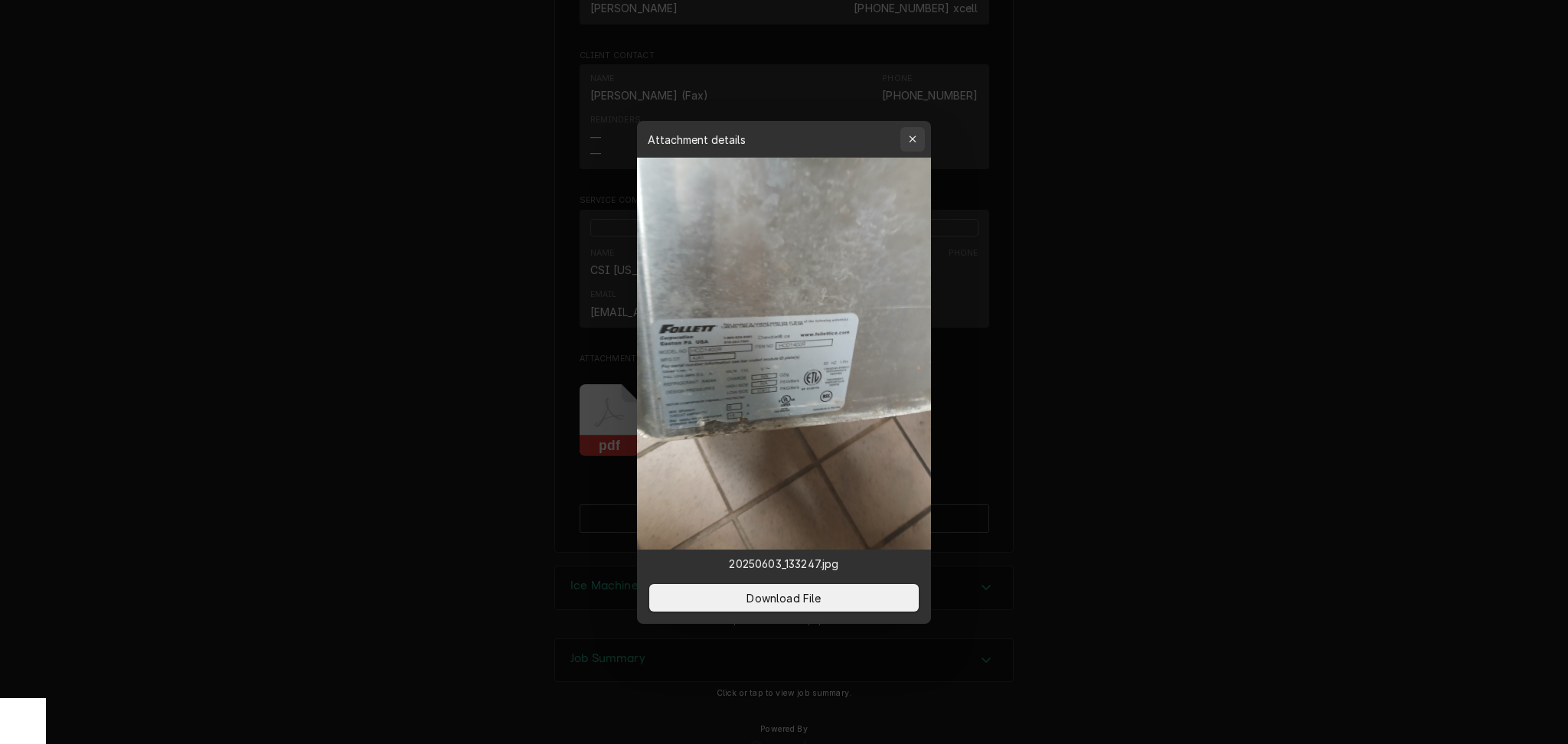
click at [917, 135] on div "button" at bounding box center [913, 140] width 16 height 16
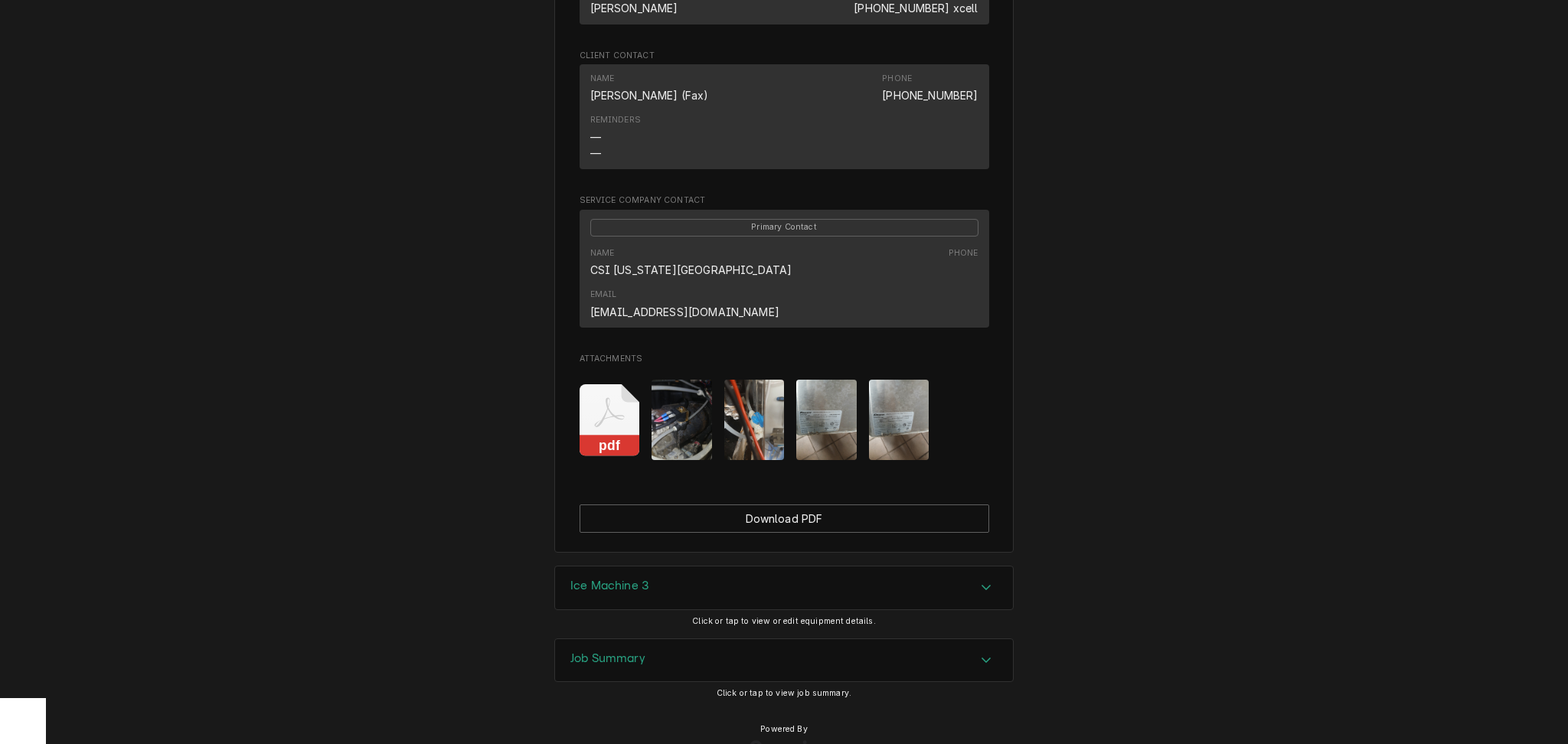
click at [602, 652] on div "Job Summary" at bounding box center [608, 661] width 75 height 18
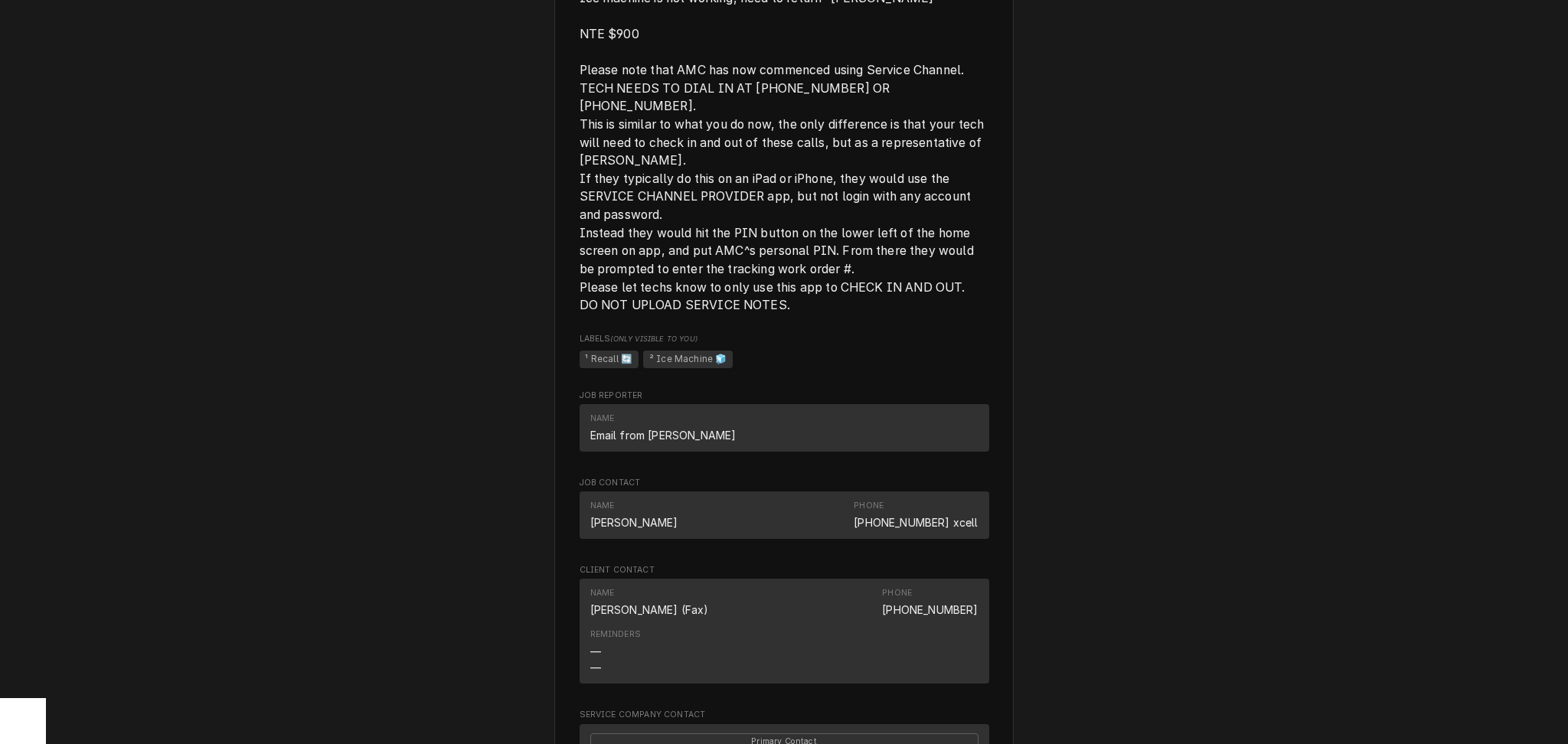
scroll to position [954, 0]
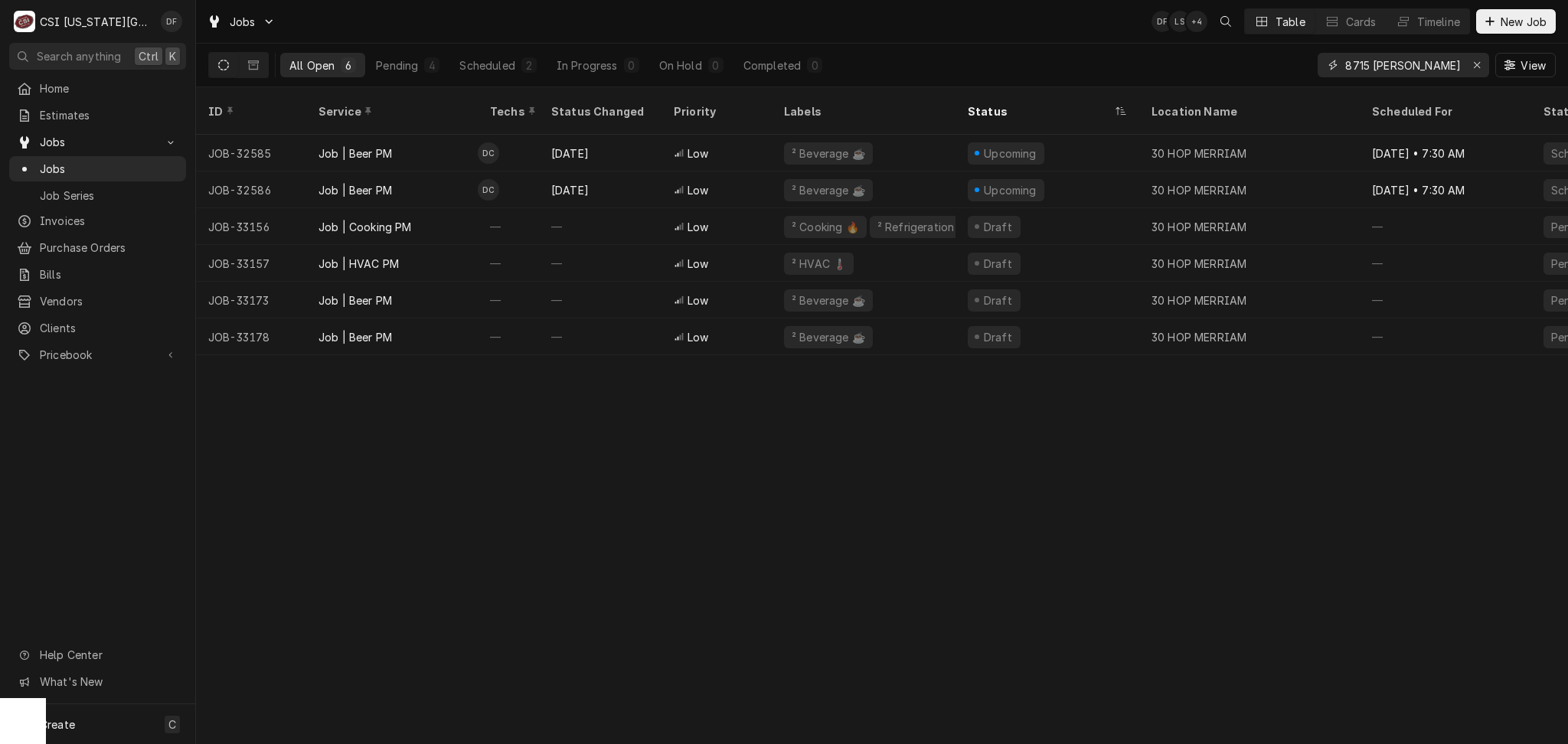
drag, startPoint x: 1417, startPoint y: 69, endPoint x: 1307, endPoint y: 85, distance: 111.2
click at [1307, 85] on div "All Open 6 Pending 4 Scheduled 2 In Progress 0 On Hold 0 Completed 0 8715 shawn…" at bounding box center [882, 64] width 1347 height 42
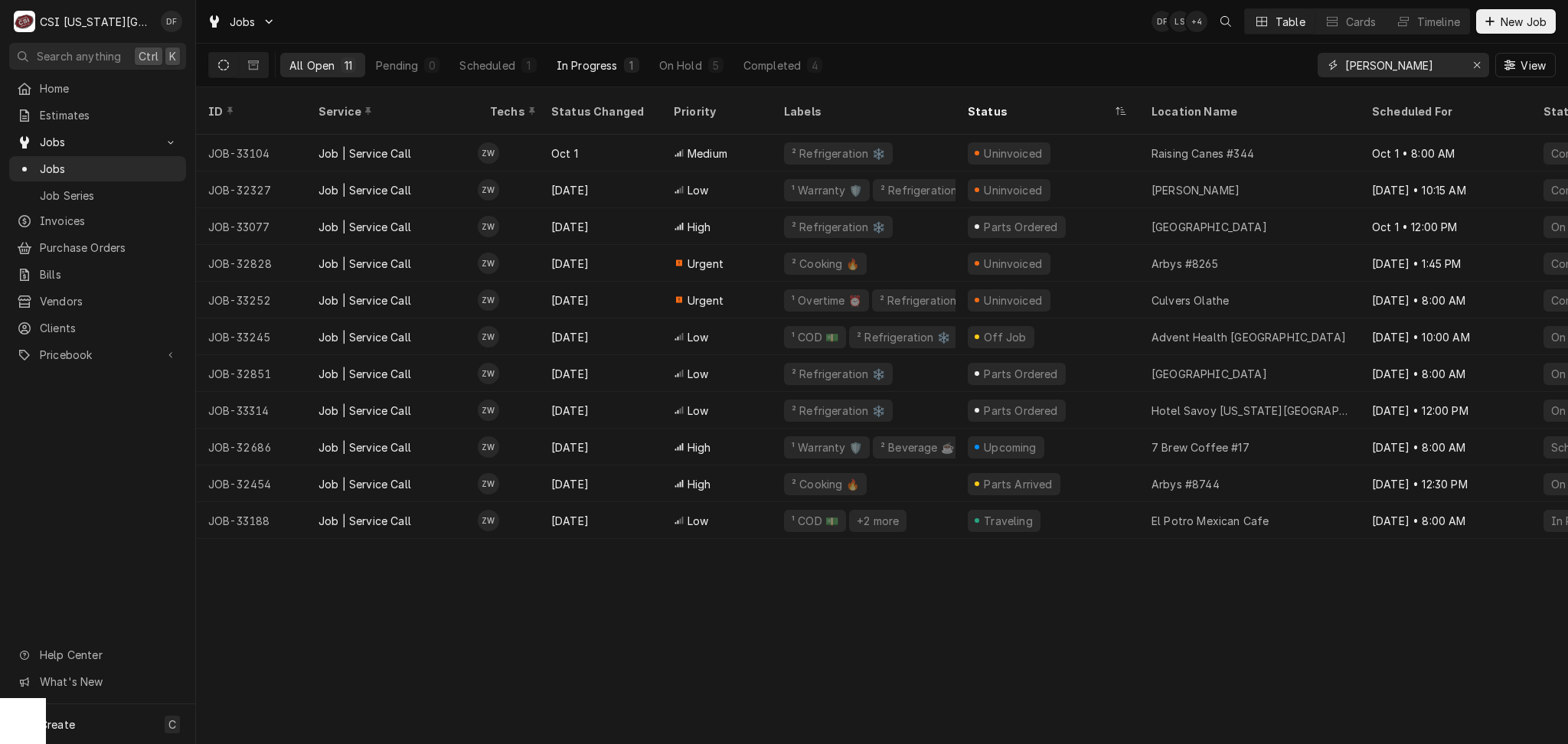
type input "[PERSON_NAME]"
click at [626, 75] on button "In Progress 1" at bounding box center [597, 65] width 101 height 24
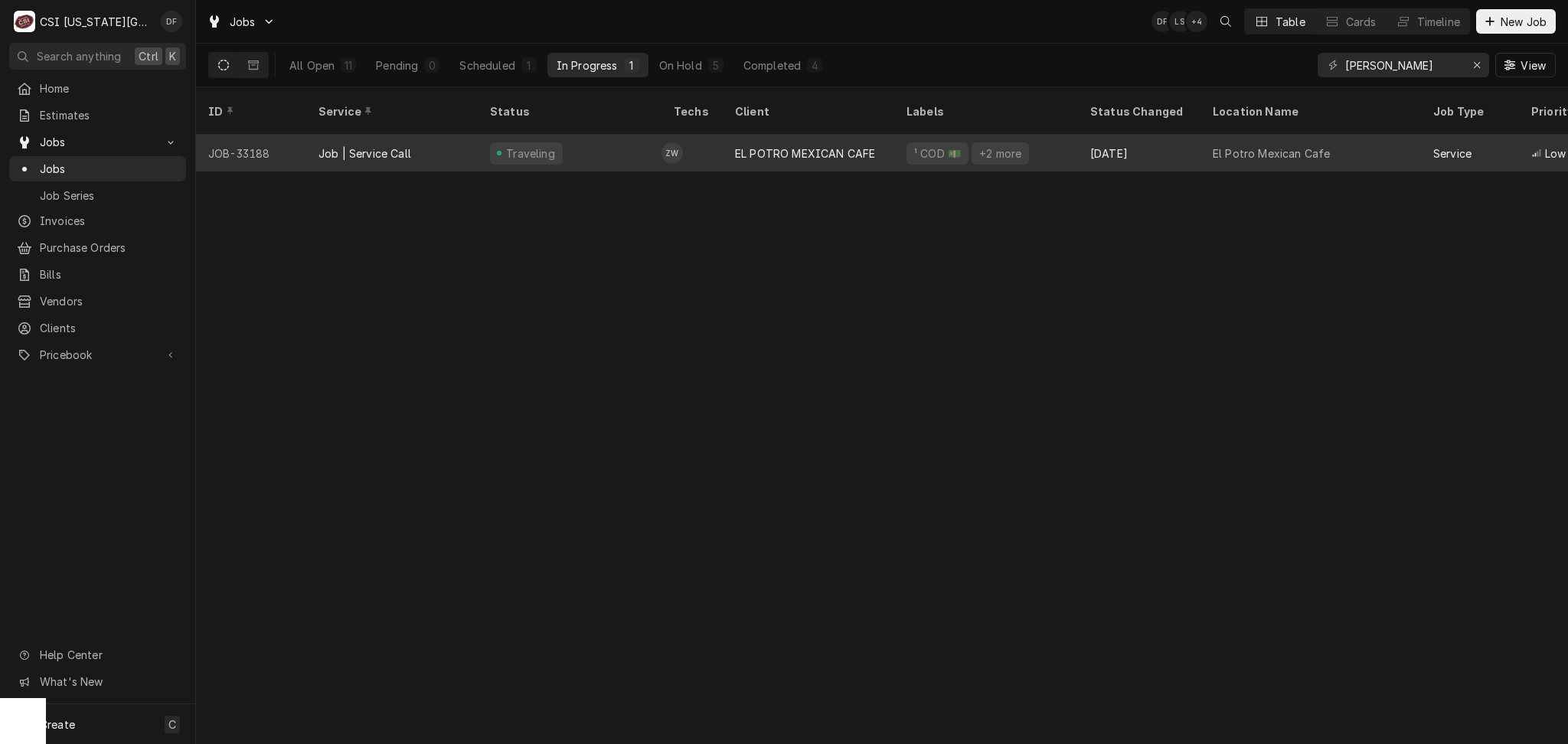
click at [654, 141] on div "Traveling" at bounding box center [569, 153] width 184 height 36
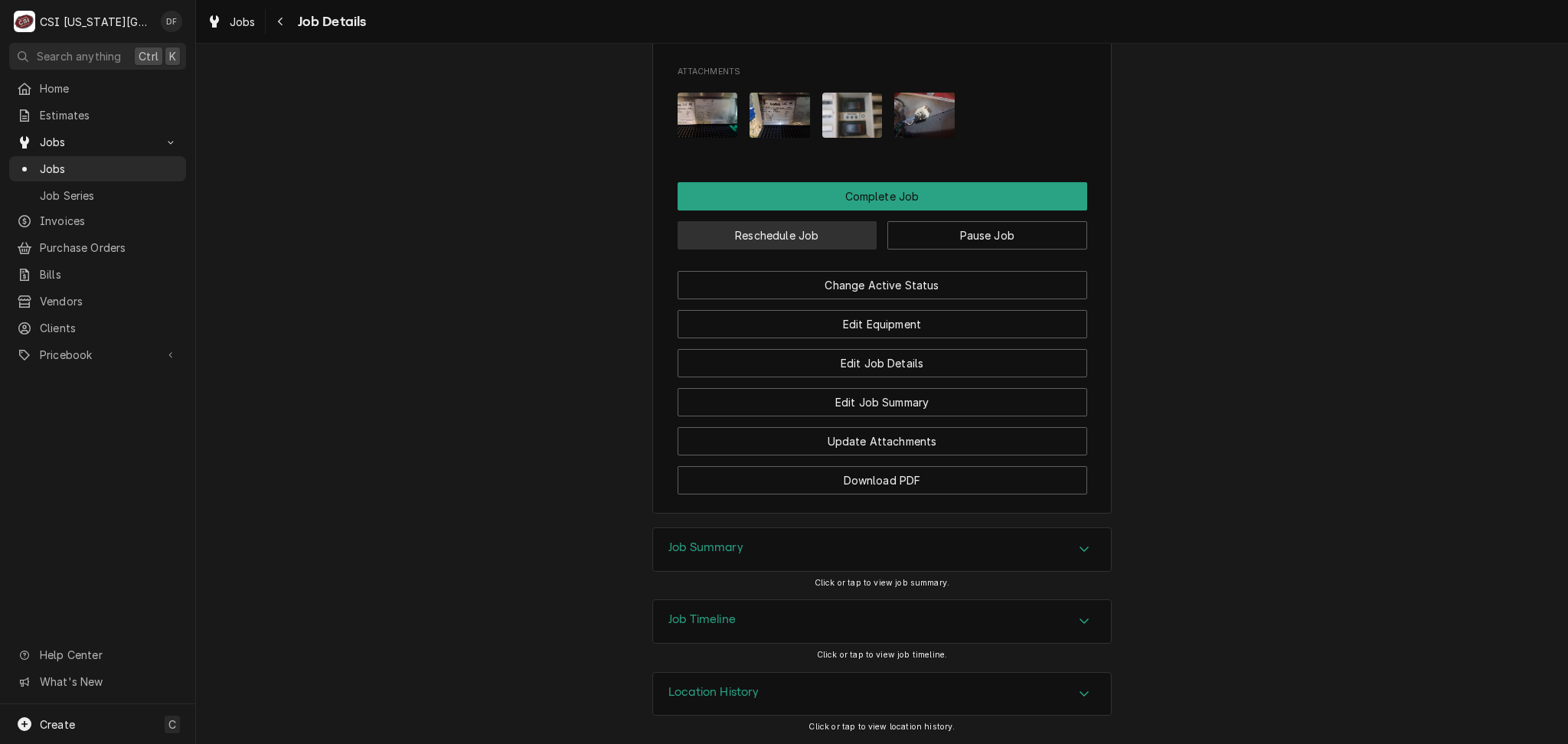
scroll to position [2075, 0]
click at [785, 546] on div "Job Summary" at bounding box center [882, 549] width 458 height 42
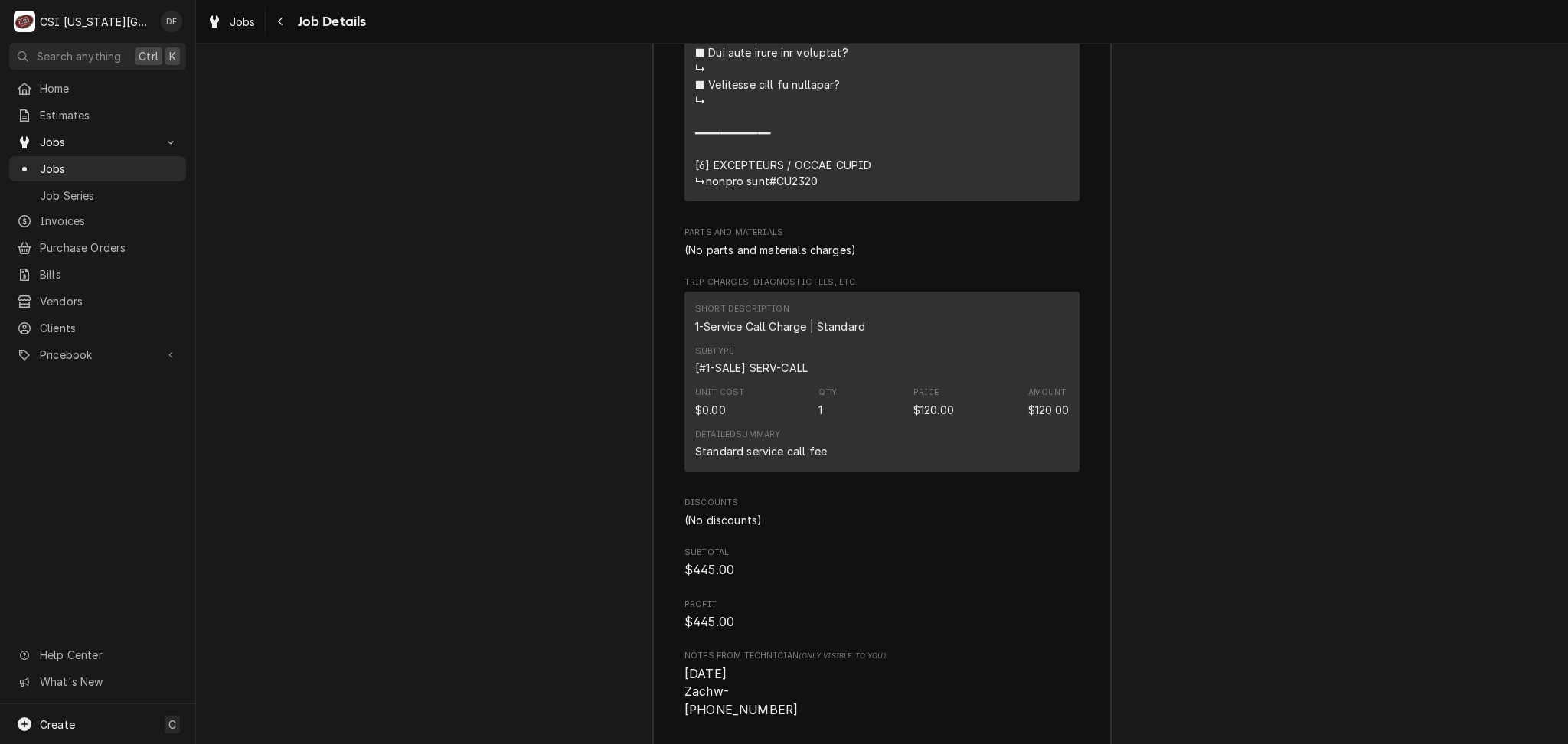
scroll to position [4471, 0]
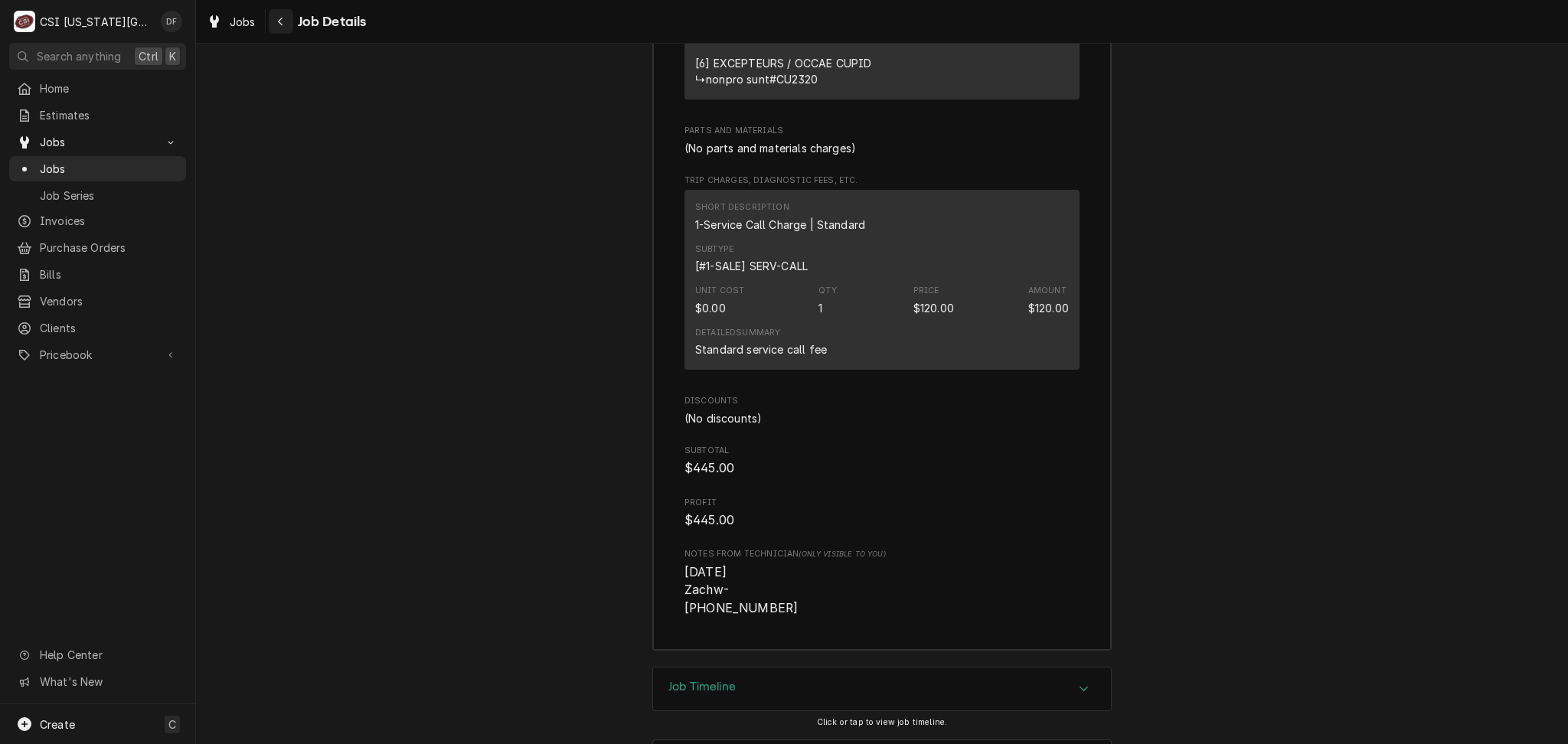
click at [276, 20] on div "Navigate back" at bounding box center [281, 22] width 16 height 16
